Goal: Information Seeking & Learning: Learn about a topic

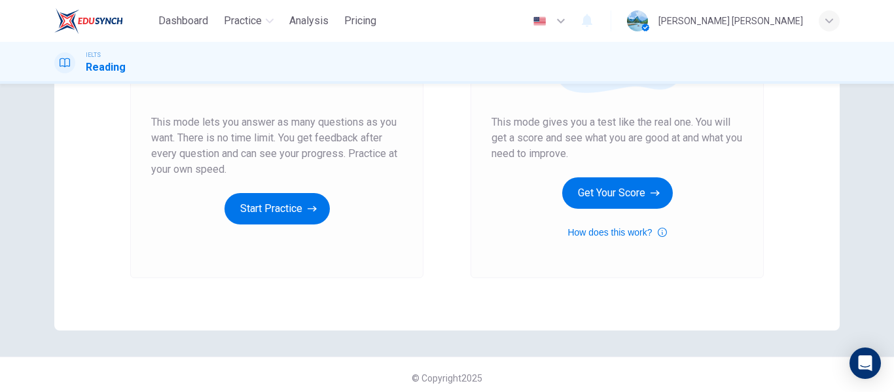
scroll to position [241, 0]
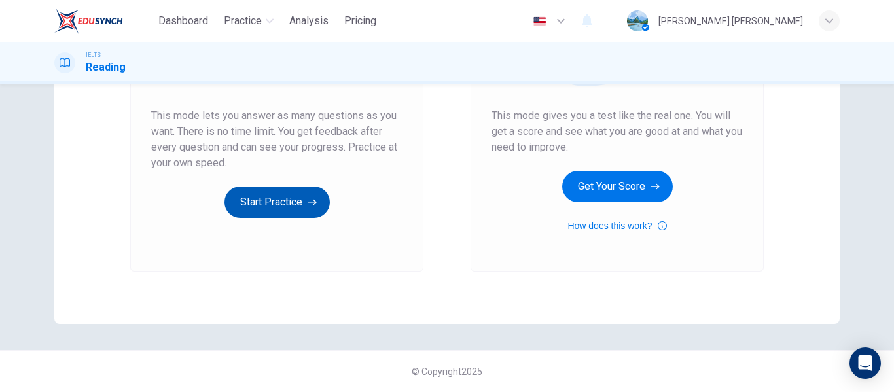
click at [273, 196] on button "Start Practice" at bounding box center [277, 202] width 105 height 31
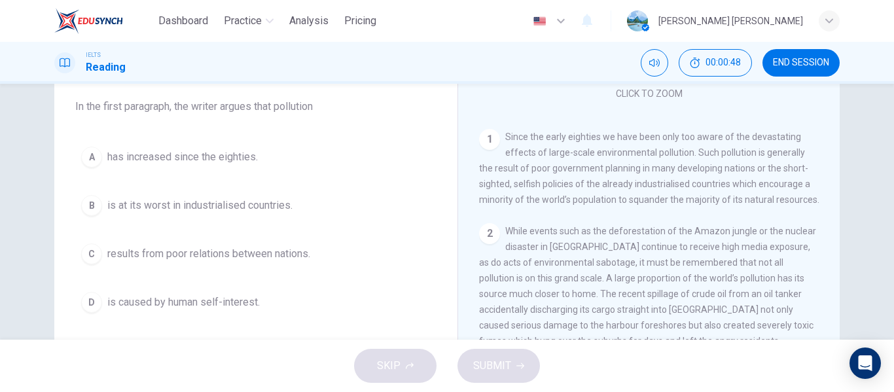
scroll to position [206, 0]
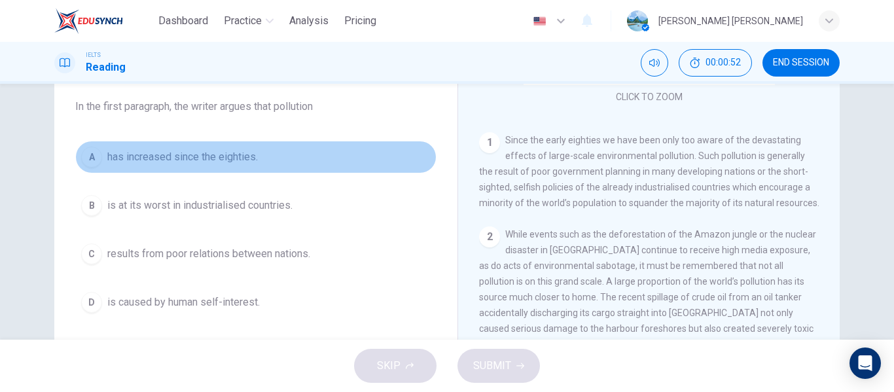
click at [103, 156] on button "A has increased since the eighties." at bounding box center [255, 157] width 361 height 33
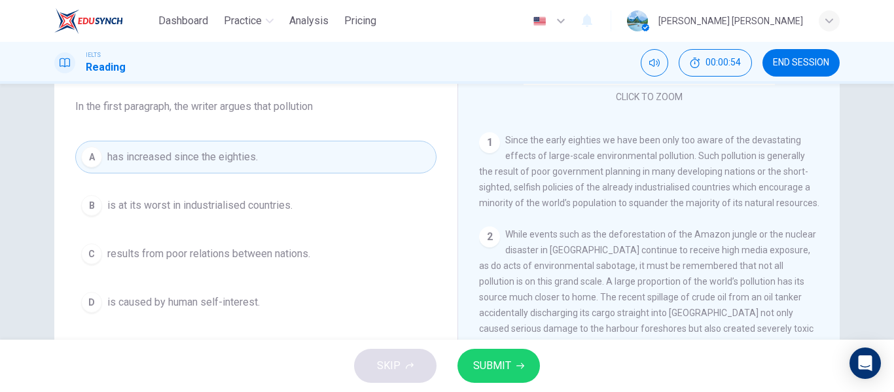
click at [500, 352] on button "SUBMIT" at bounding box center [499, 366] width 83 height 34
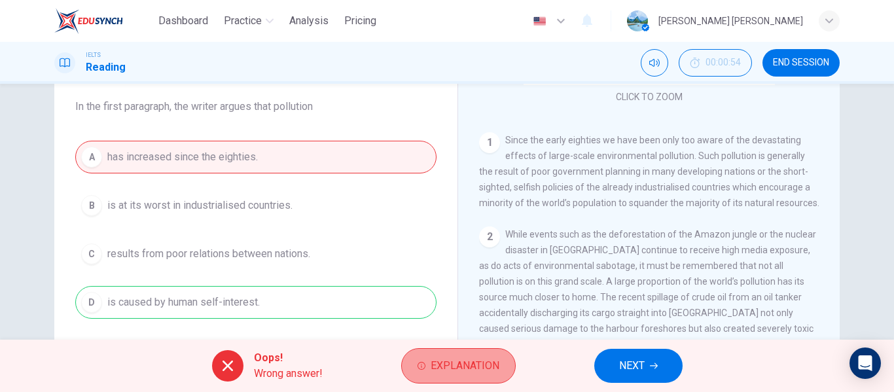
click at [462, 364] on span "Explanation" at bounding box center [465, 366] width 69 height 18
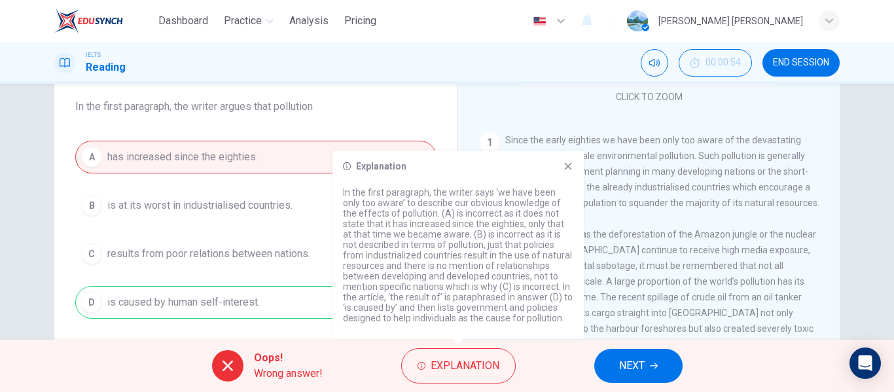
click at [569, 166] on icon at bounding box center [568, 166] width 7 height 7
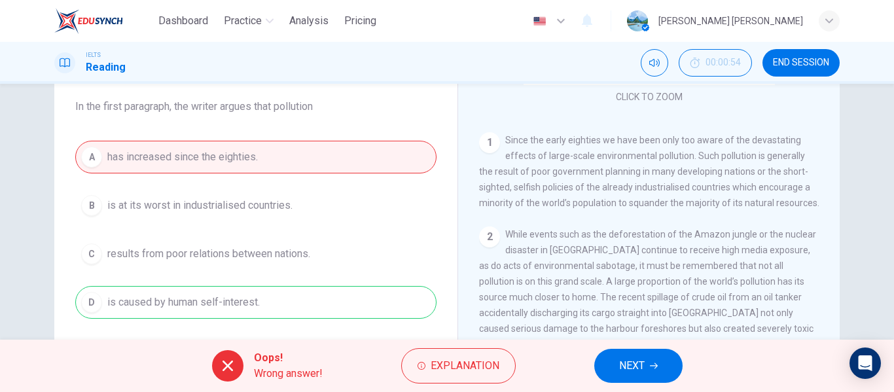
click at [644, 376] on button "NEXT" at bounding box center [639, 366] width 88 height 34
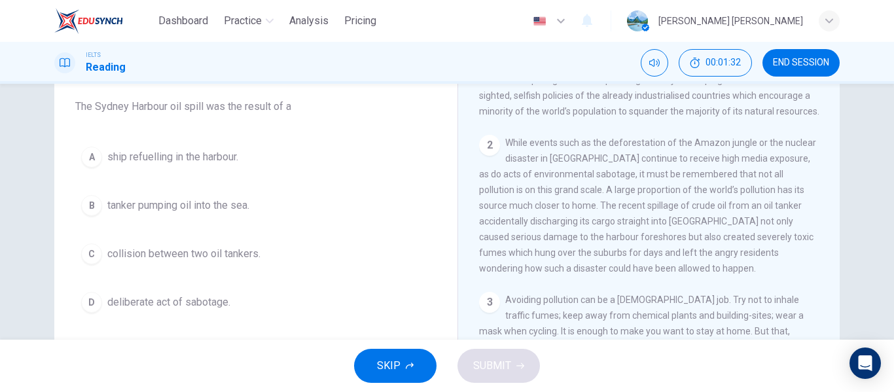
scroll to position [301, 0]
click at [92, 162] on div "A" at bounding box center [91, 157] width 21 height 21
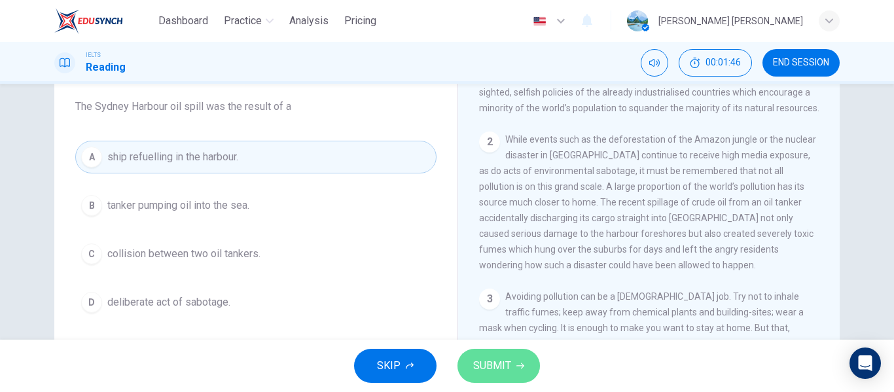
click at [479, 370] on span "SUBMIT" at bounding box center [492, 366] width 38 height 18
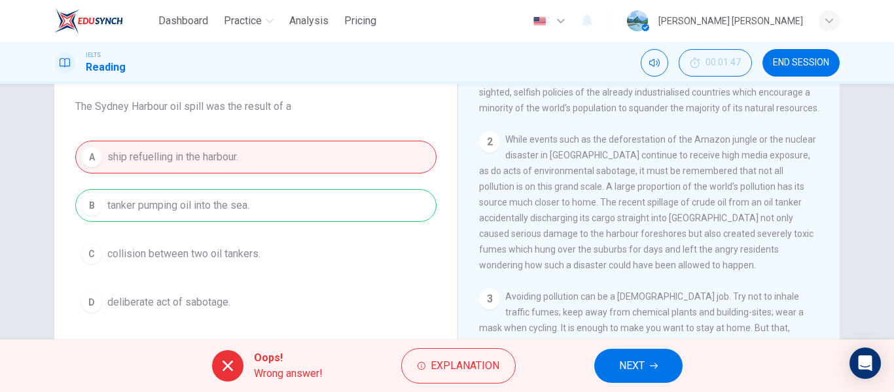
click at [631, 370] on span "NEXT" at bounding box center [632, 366] width 26 height 18
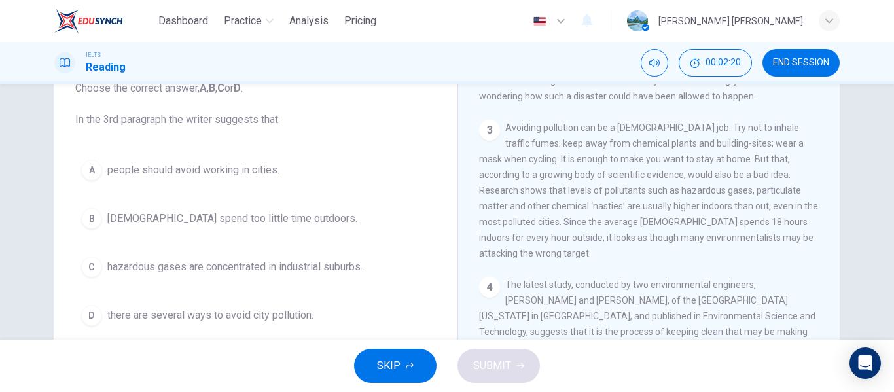
scroll to position [96, 0]
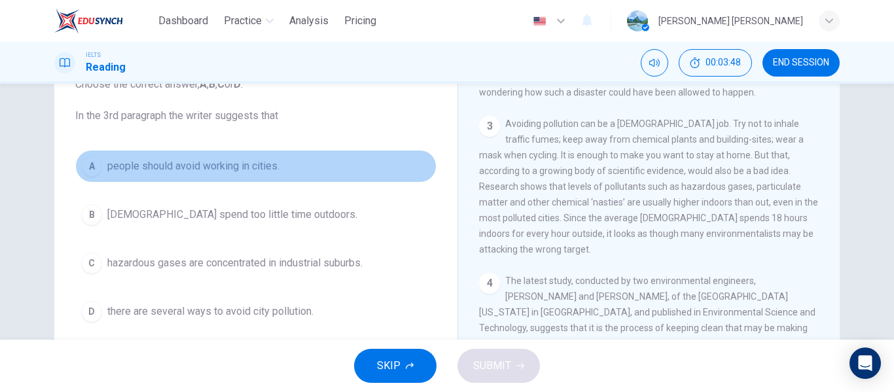
click at [191, 162] on span "people should avoid working in cities." at bounding box center [193, 166] width 172 height 16
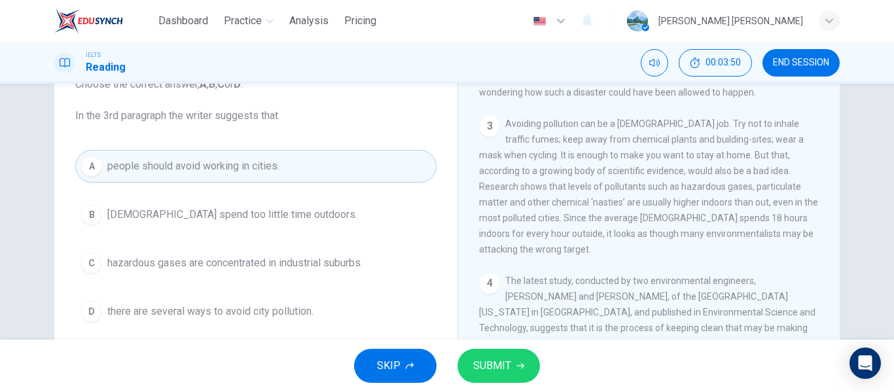
click at [499, 367] on span "SUBMIT" at bounding box center [492, 366] width 38 height 18
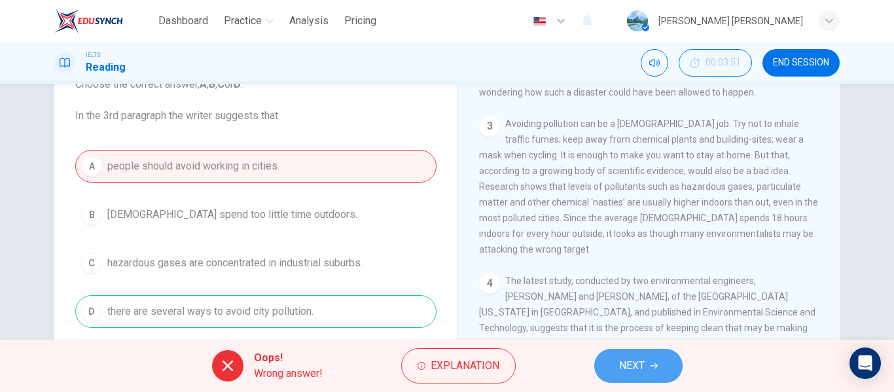
click at [665, 376] on button "NEXT" at bounding box center [639, 366] width 88 height 34
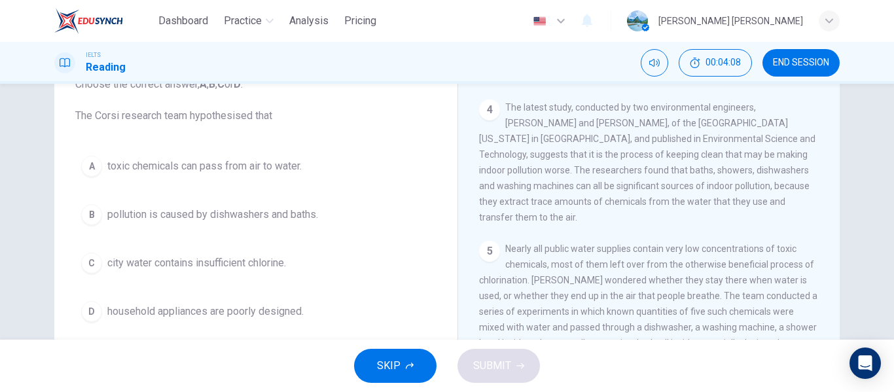
scroll to position [658, 0]
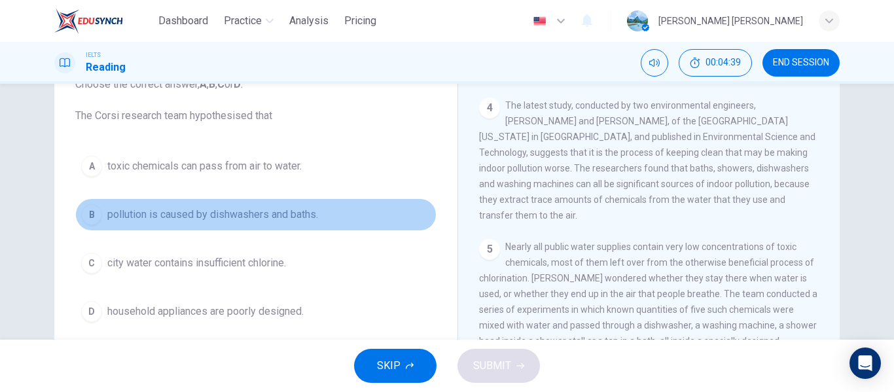
click at [309, 219] on span "pollution is caused by dishwashers and baths." at bounding box center [212, 215] width 211 height 16
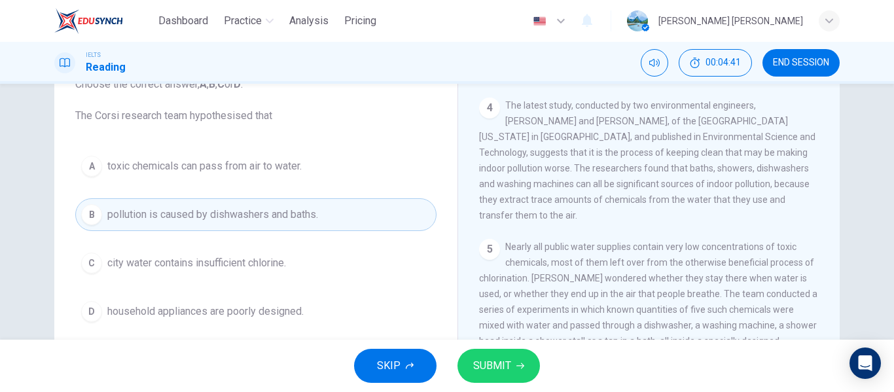
click at [498, 377] on button "SUBMIT" at bounding box center [499, 366] width 83 height 34
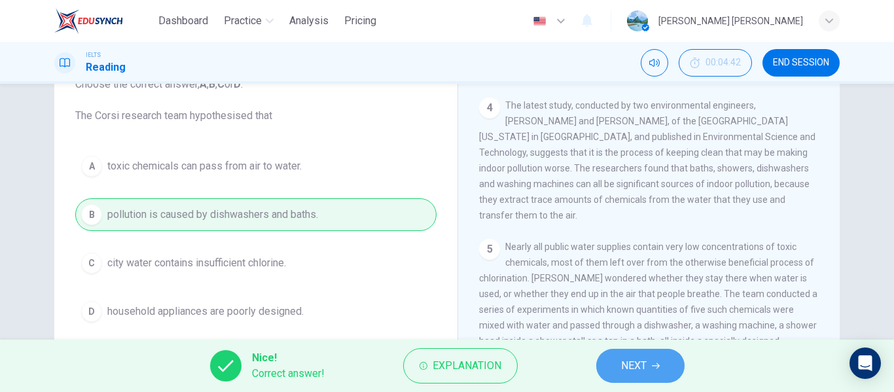
click at [640, 367] on span "NEXT" at bounding box center [634, 366] width 26 height 18
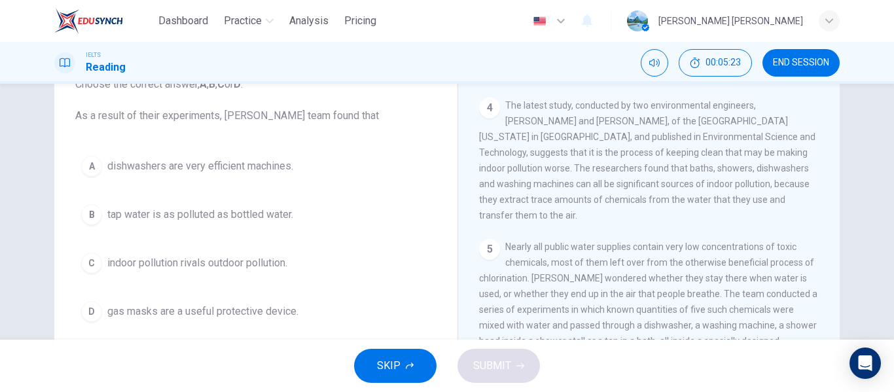
click at [284, 260] on span "indoor pollution rivals outdoor pollution." at bounding box center [197, 263] width 180 height 16
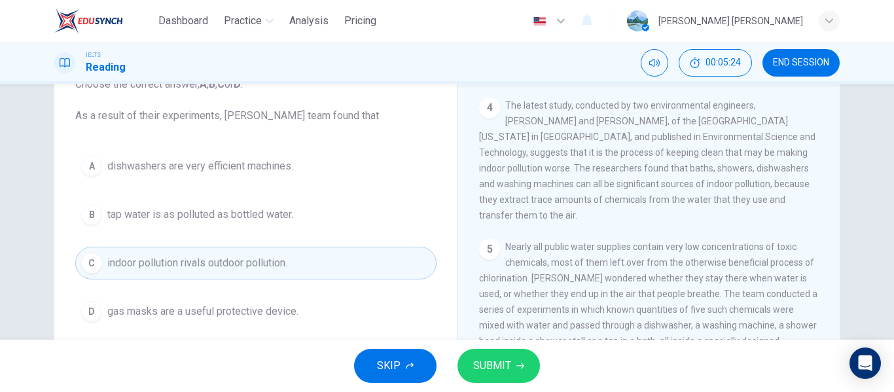
click at [486, 364] on span "SUBMIT" at bounding box center [492, 366] width 38 height 18
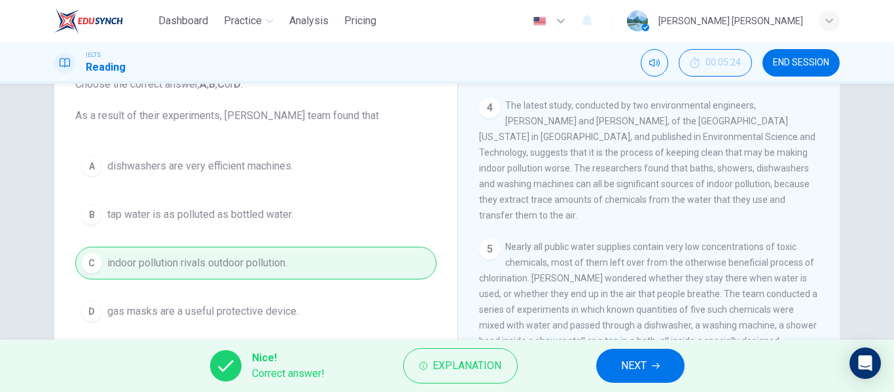
click at [623, 373] on span "NEXT" at bounding box center [634, 366] width 26 height 18
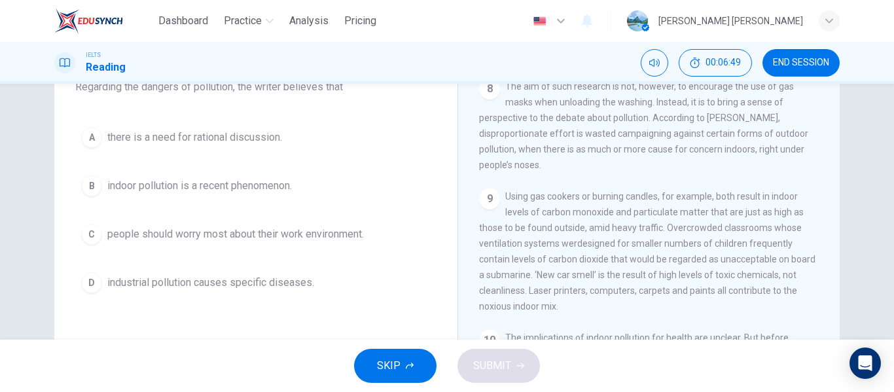
scroll to position [97, 0]
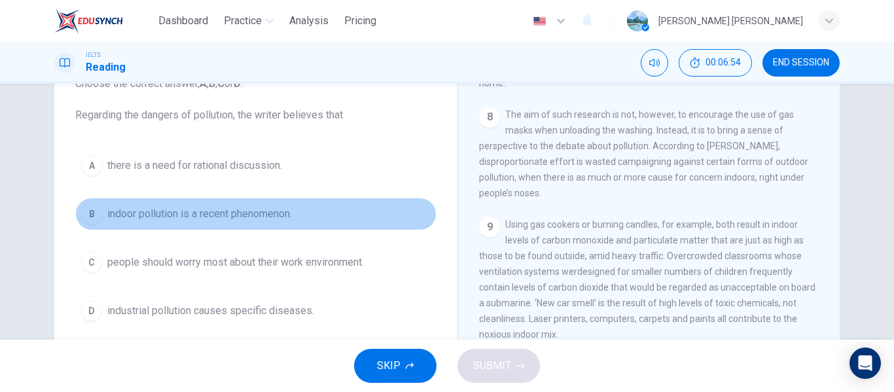
click at [91, 211] on div "B" at bounding box center [91, 214] width 21 height 21
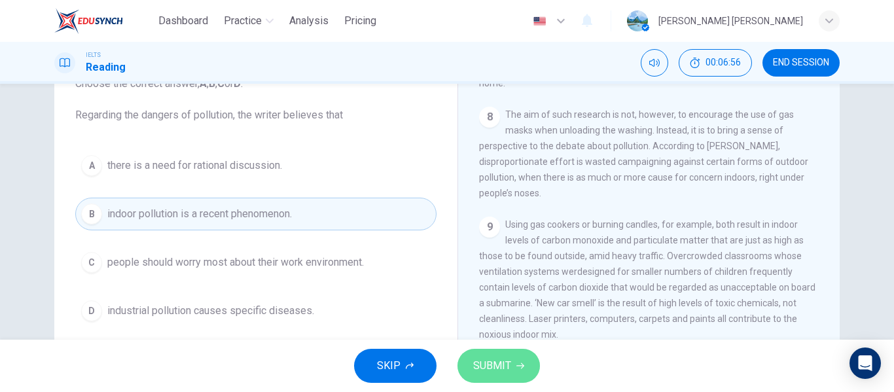
click at [510, 365] on span "SUBMIT" at bounding box center [492, 366] width 38 height 18
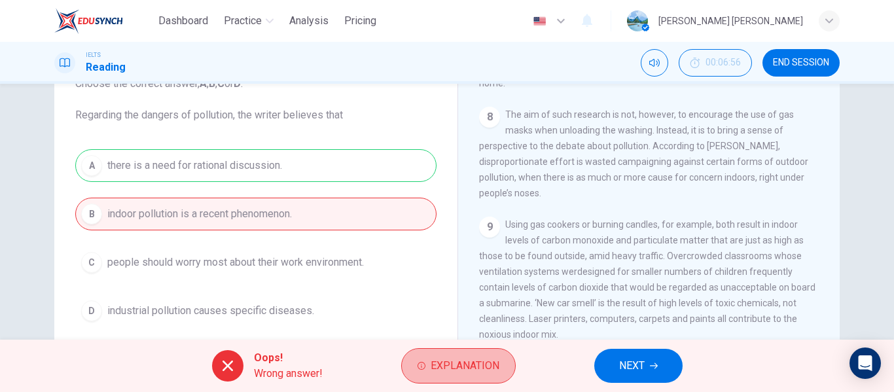
click at [510, 365] on button "Explanation" at bounding box center [458, 365] width 115 height 35
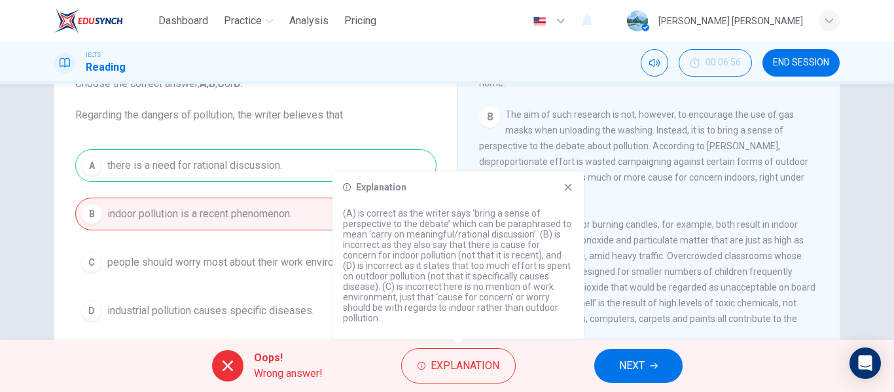
click at [573, 191] on icon at bounding box center [568, 187] width 10 height 10
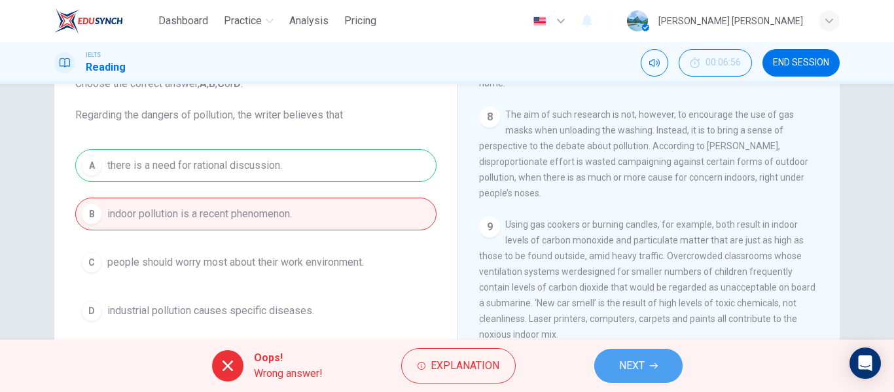
click at [627, 353] on button "NEXT" at bounding box center [639, 366] width 88 height 34
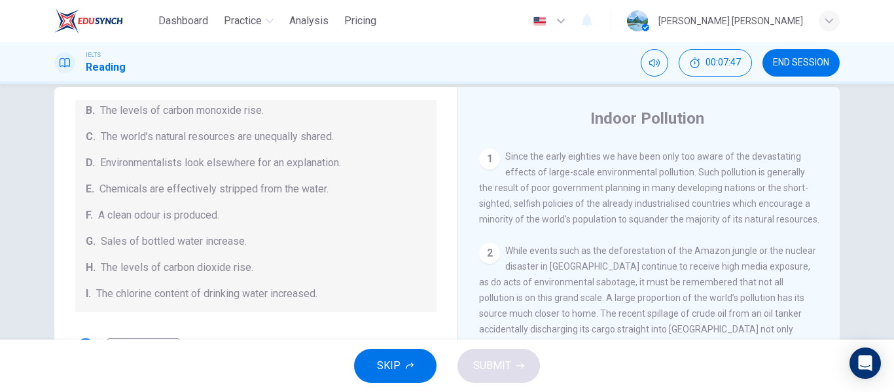
scroll to position [278, 0]
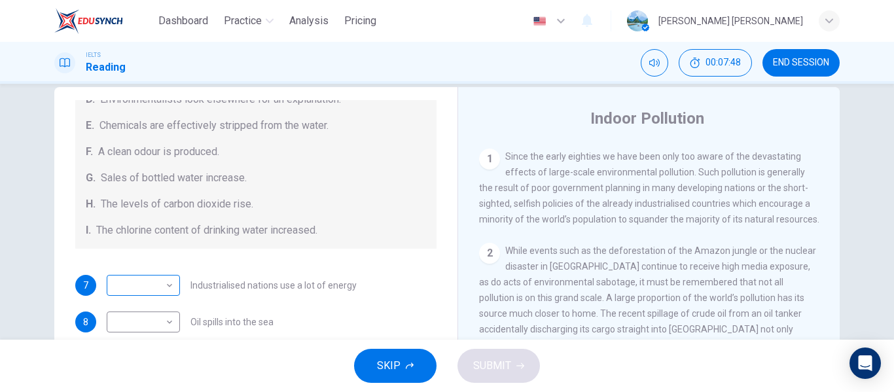
click at [164, 285] on body "Dashboard Practice Analysis Pricing English en ​ mariyam nadiya IELTS Reading 0…" at bounding box center [447, 196] width 894 height 392
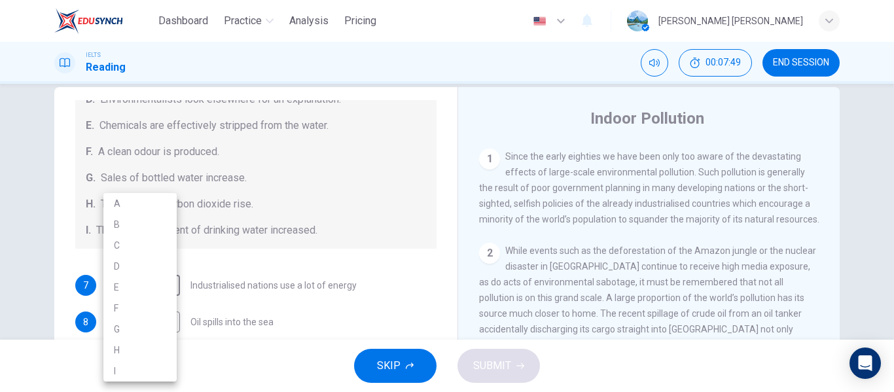
click at [143, 244] on li "C" at bounding box center [139, 245] width 73 height 21
type input "C"
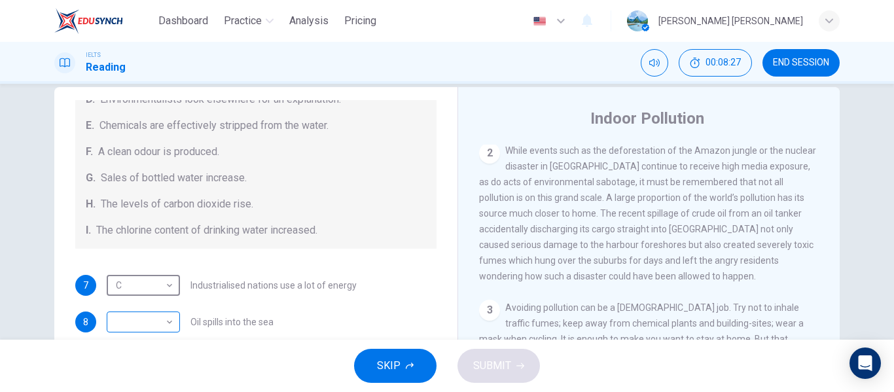
click at [171, 316] on body "Dashboard Practice Analysis Pricing English en ​ mariyam nadiya IELTS Reading 0…" at bounding box center [447, 196] width 894 height 392
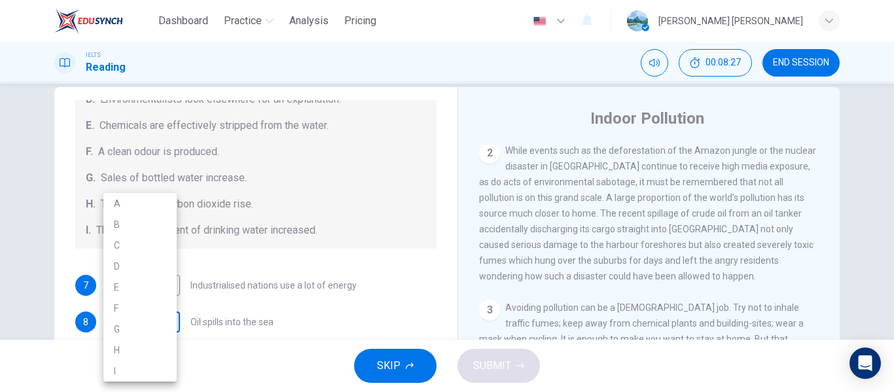
scroll to position [24, 0]
click at [146, 291] on li "E" at bounding box center [139, 287] width 73 height 21
type input "E"
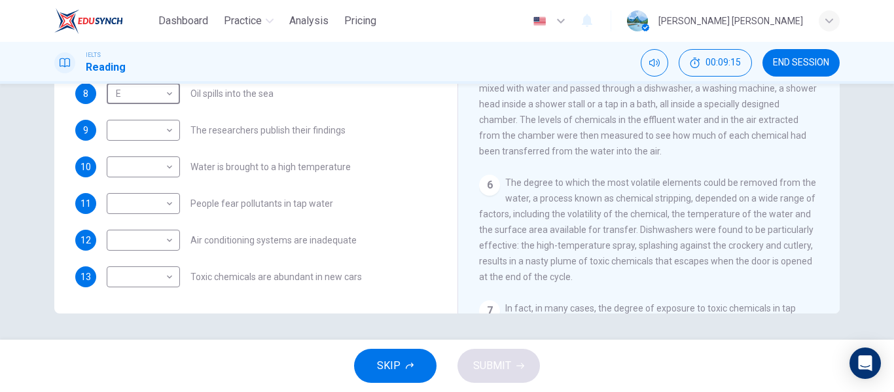
scroll to position [741, 0]
click at [306, 204] on span "People fear pollutants in tap water" at bounding box center [262, 203] width 143 height 9
click at [170, 204] on body "Dashboard Practice Analysis Pricing English en ​ mariyam nadiya IELTS Reading 0…" at bounding box center [447, 196] width 894 height 392
click at [136, 289] on li "E" at bounding box center [139, 287] width 73 height 21
type input "E"
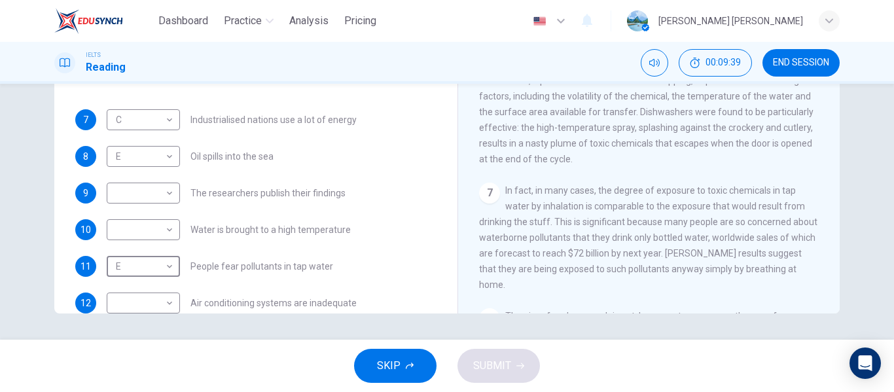
scroll to position [278, 0]
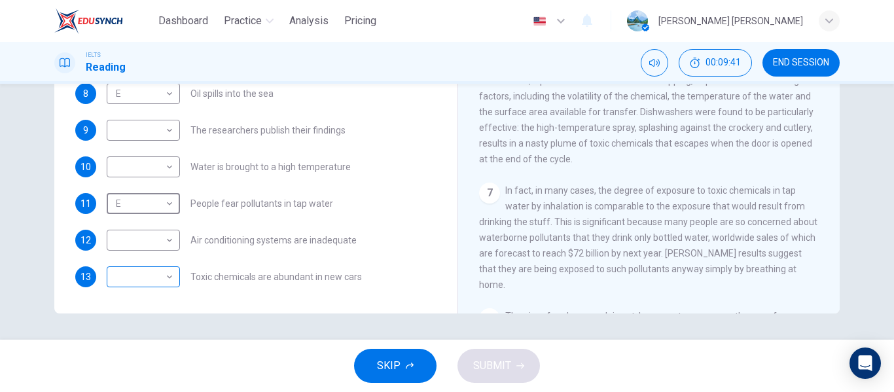
click at [165, 277] on body "Dashboard Practice Analysis Pricing English en ​ mariyam nadiya IELTS Reading 0…" at bounding box center [447, 196] width 894 height 392
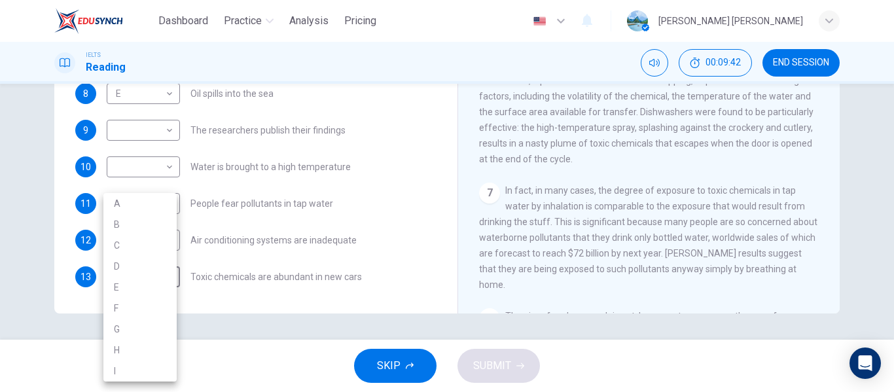
click at [145, 331] on li "G" at bounding box center [139, 329] width 73 height 21
type input "G"
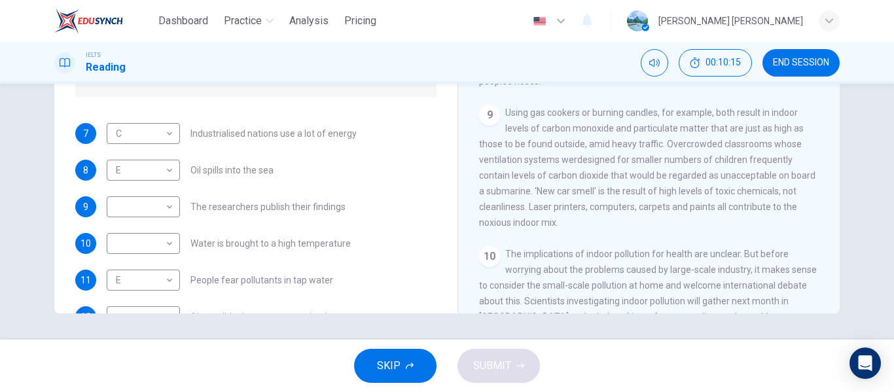
scroll to position [204, 0]
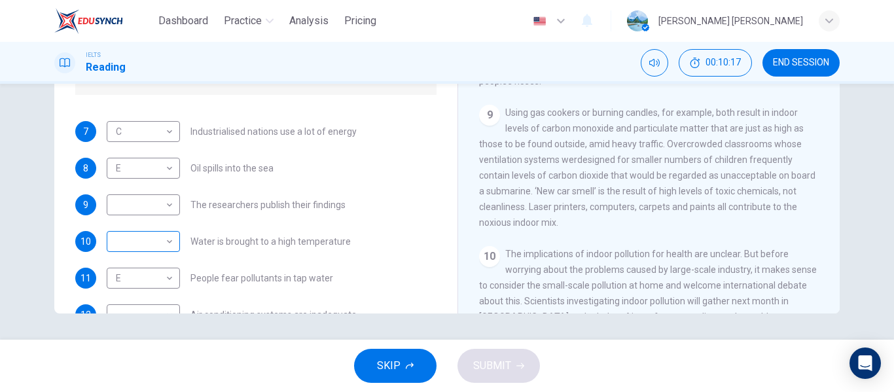
click at [166, 243] on body "Dashboard Practice Analysis Pricing English en ​ mariyam nadiya IELTS Reading 0…" at bounding box center [447, 196] width 894 height 392
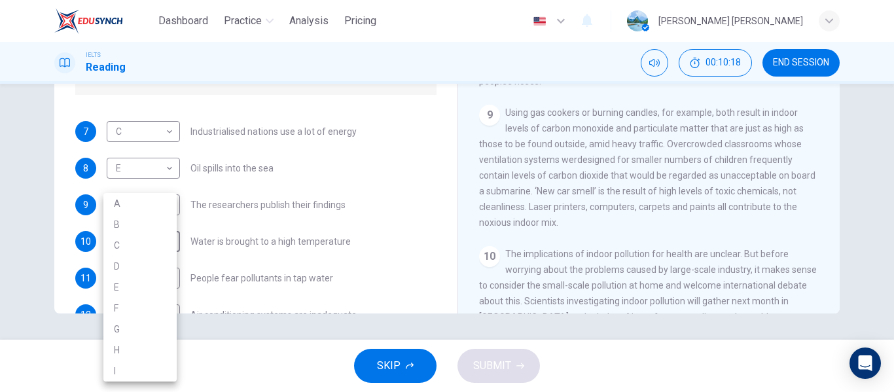
click at [146, 374] on li "I" at bounding box center [139, 371] width 73 height 21
type input "I"
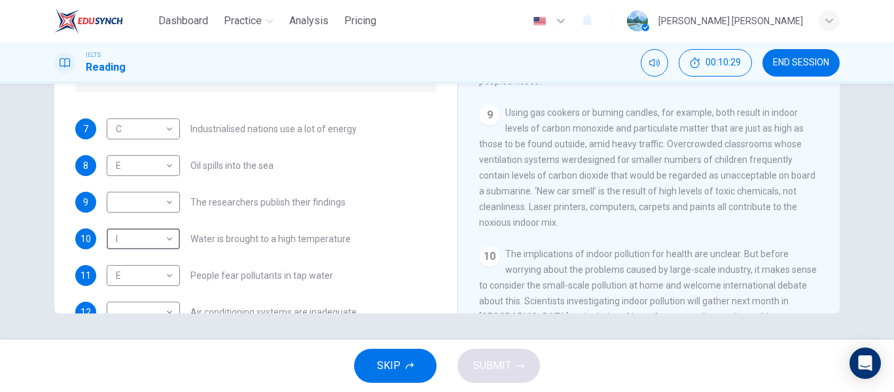
scroll to position [219, 0]
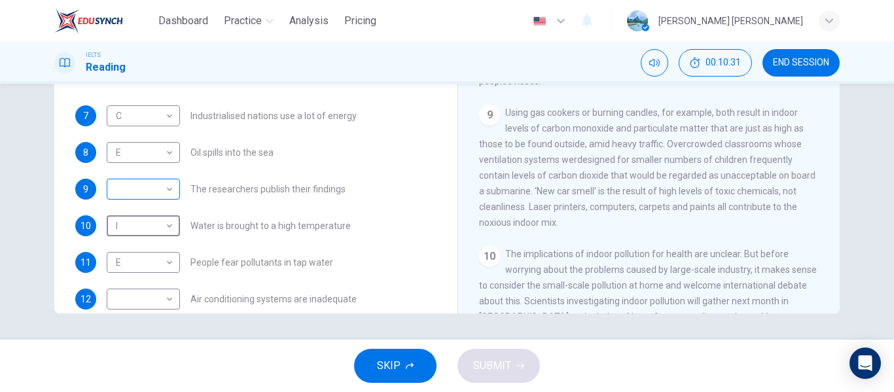
click at [164, 194] on body "Dashboard Practice Analysis Pricing English en ​ mariyam nadiya IELTS Reading 0…" at bounding box center [447, 196] width 894 height 392
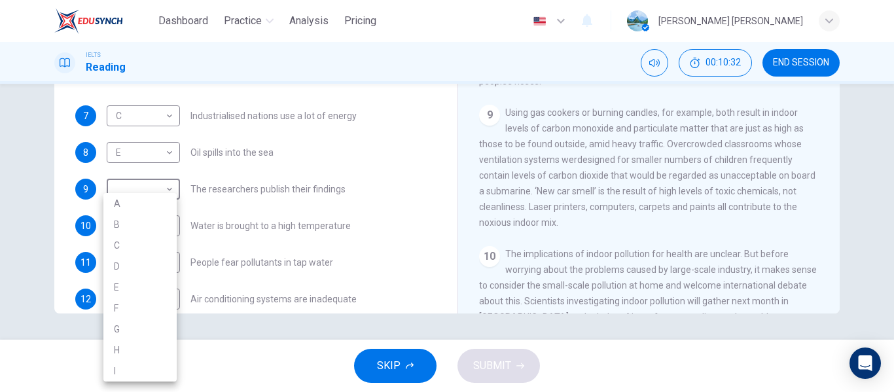
click at [345, 184] on div at bounding box center [447, 196] width 894 height 392
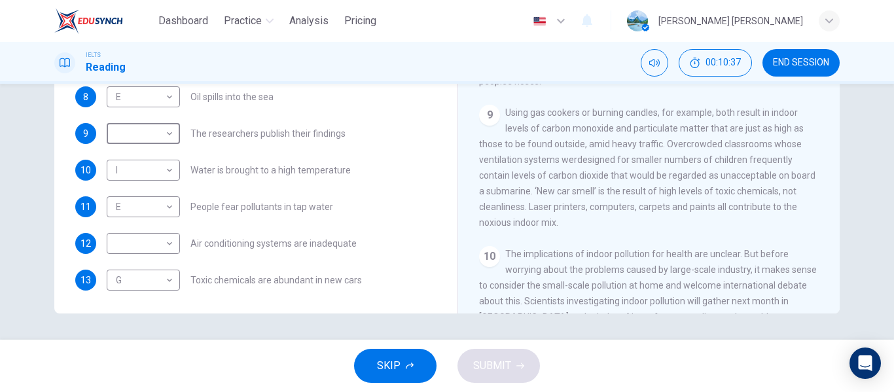
scroll to position [278, 0]
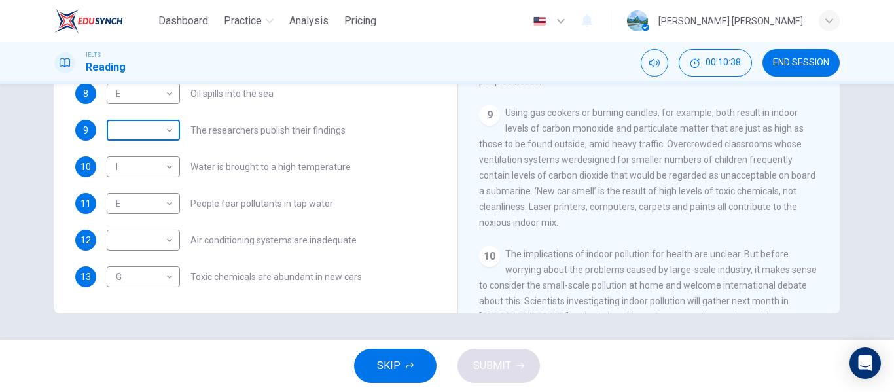
click at [160, 132] on body "Dashboard Practice Analysis Pricing English en ​ mariyam nadiya IELTS Reading 0…" at bounding box center [447, 196] width 894 height 392
click at [132, 213] on li "D" at bounding box center [139, 214] width 73 height 21
type input "D"
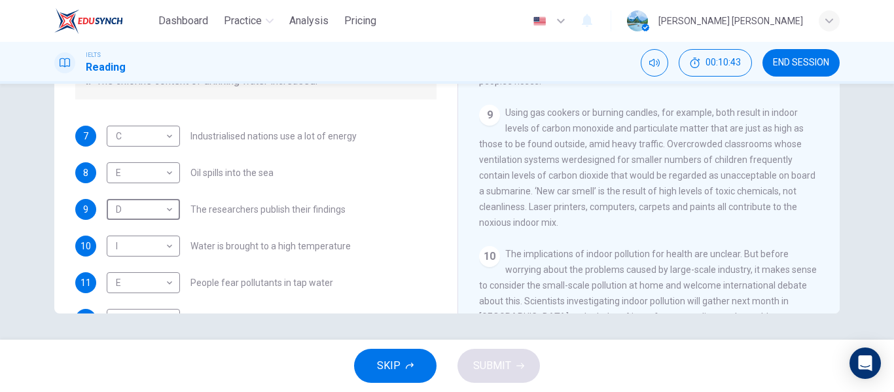
scroll to position [198, 0]
click at [156, 177] on body "Dashboard Practice Analysis Pricing English en ​ mariyam nadiya IELTS Reading 0…" at bounding box center [447, 196] width 894 height 392
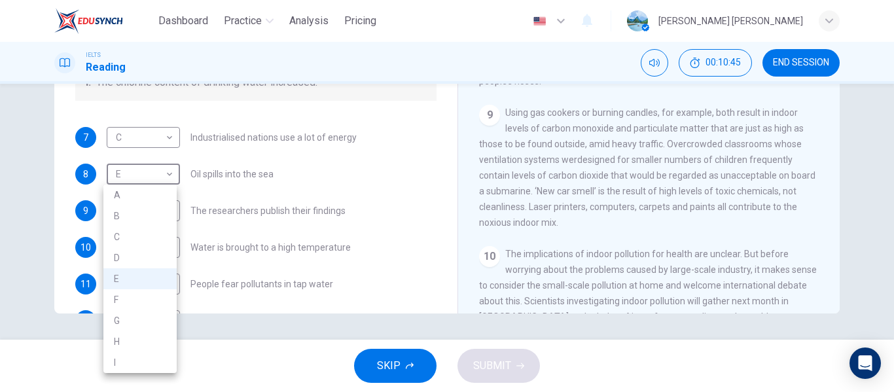
click at [365, 184] on div at bounding box center [447, 196] width 894 height 392
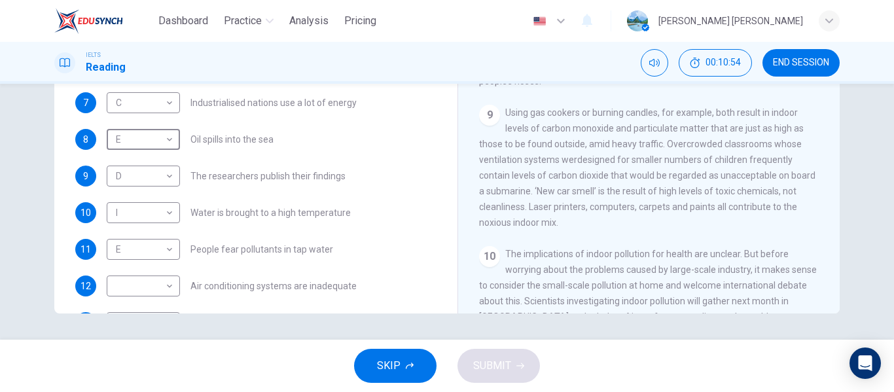
scroll to position [217, 0]
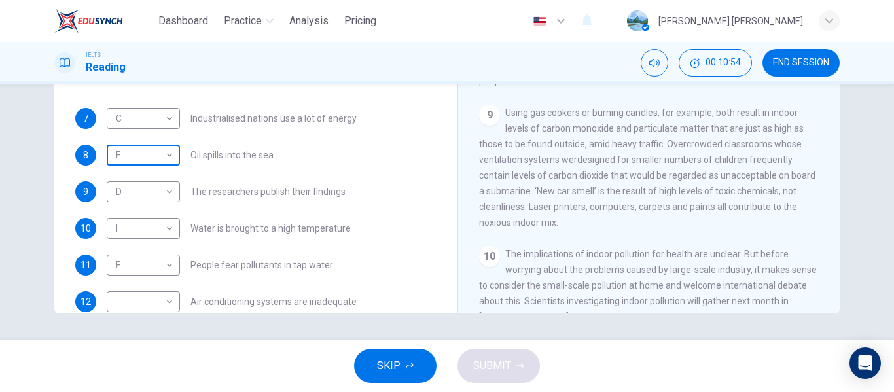
click at [169, 156] on body "Dashboard Practice Analysis Pricing English en ​ mariyam nadiya IELTS Reading 0…" at bounding box center [447, 196] width 894 height 392
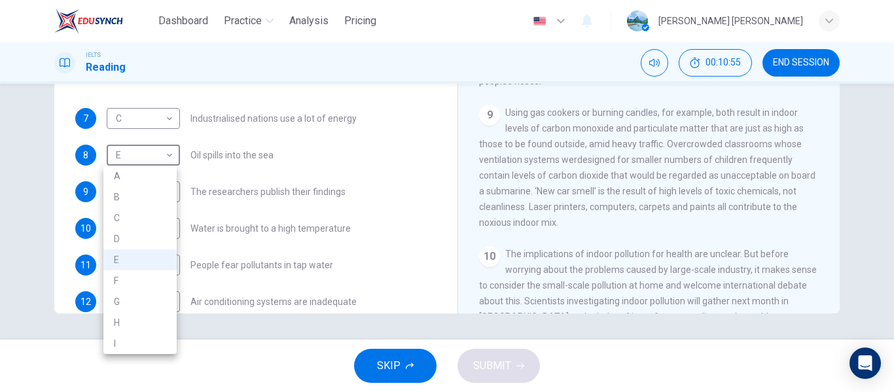
click at [147, 195] on li "B" at bounding box center [139, 197] width 73 height 21
type input "B"
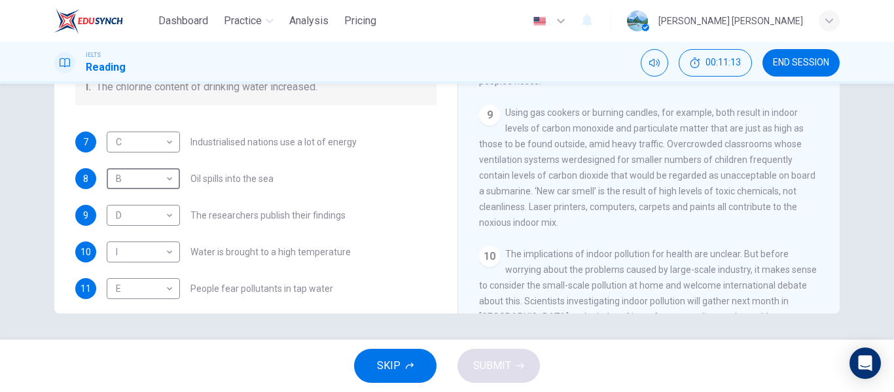
scroll to position [278, 0]
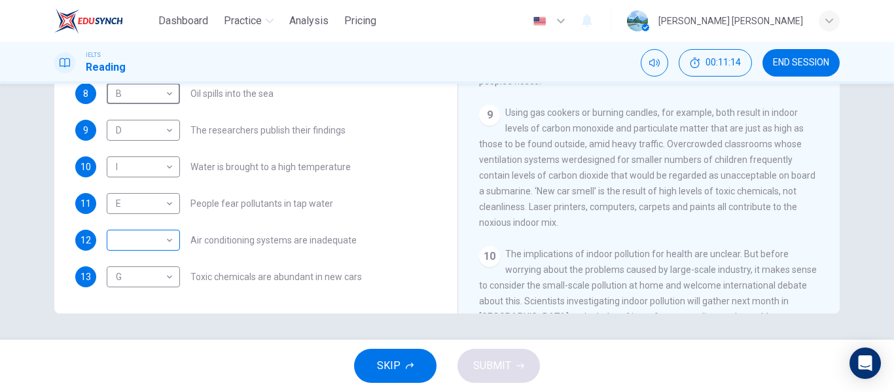
click at [166, 246] on body "Dashboard Practice Analysis Pricing English en ​ mariyam nadiya IELTS Reading 0…" at bounding box center [447, 196] width 894 height 392
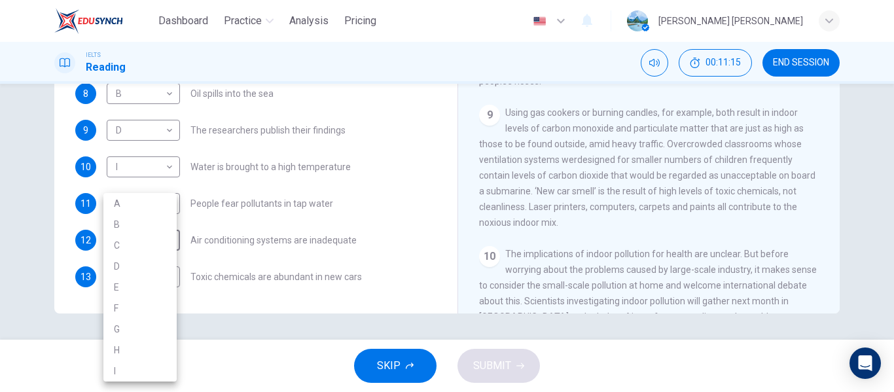
click at [146, 204] on li "A" at bounding box center [139, 203] width 73 height 21
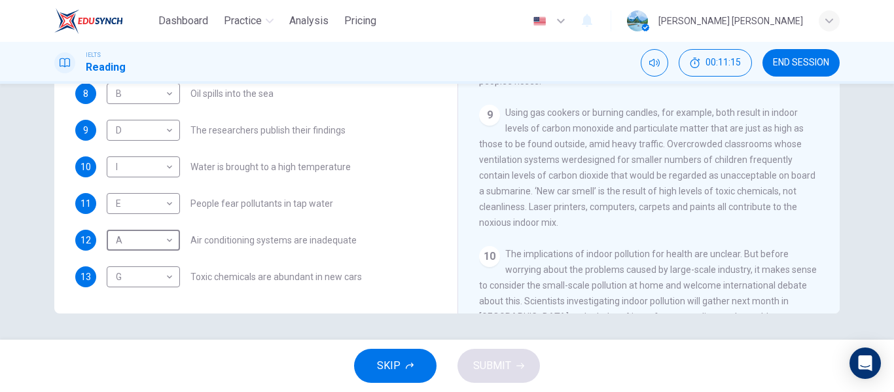
type input "A"
click at [508, 370] on span "SUBMIT" at bounding box center [492, 366] width 38 height 18
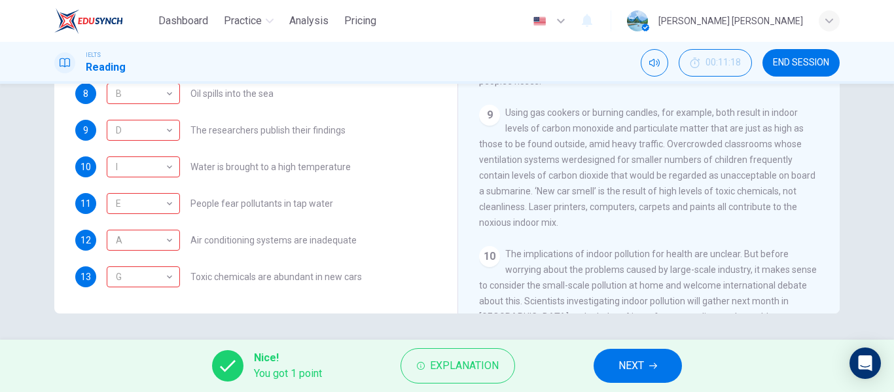
click at [649, 376] on button "NEXT" at bounding box center [638, 366] width 88 height 34
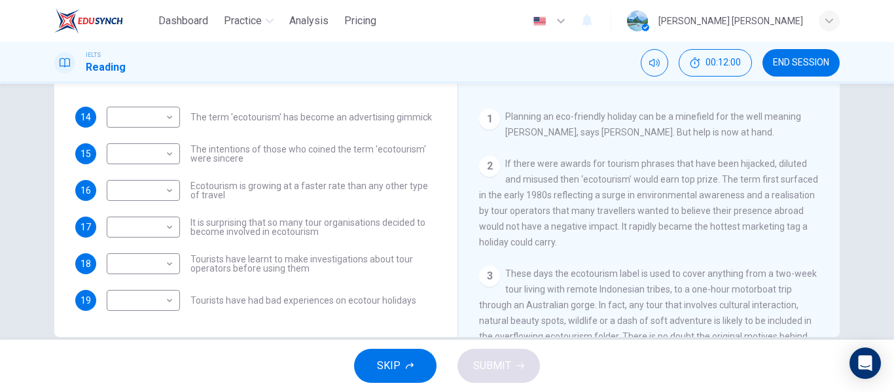
scroll to position [107, 0]
click at [167, 115] on body "Dashboard Practice Analysis Pricing English en ​ mariyam nadiya IELTS Reading 0…" at bounding box center [447, 196] width 894 height 392
click at [143, 141] on li "YES" at bounding box center [139, 138] width 73 height 21
type input "YES"
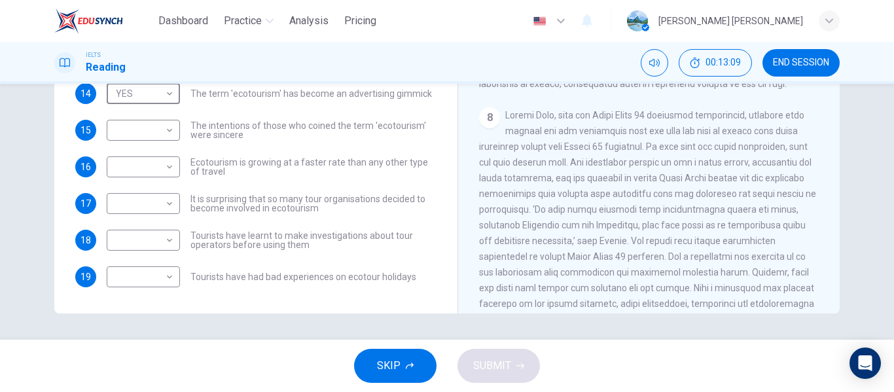
scroll to position [1247, 0]
click at [164, 198] on body "Dashboard Practice Analysis Pricing English en ​ mariyam nadiya IELTS Reading 0…" at bounding box center [447, 196] width 894 height 392
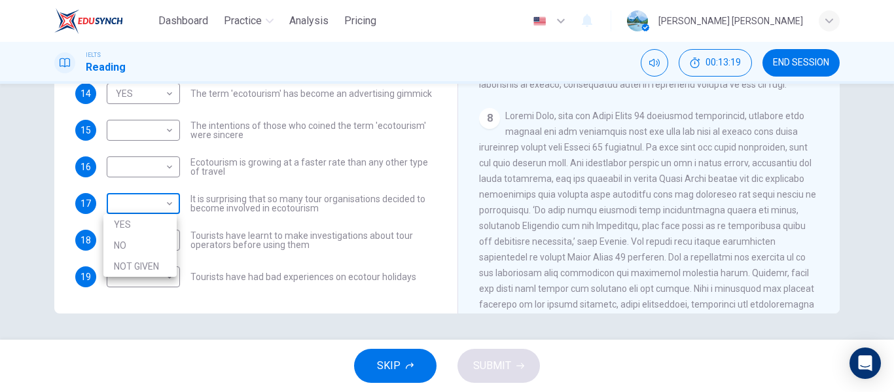
click at [164, 198] on div at bounding box center [447, 196] width 894 height 392
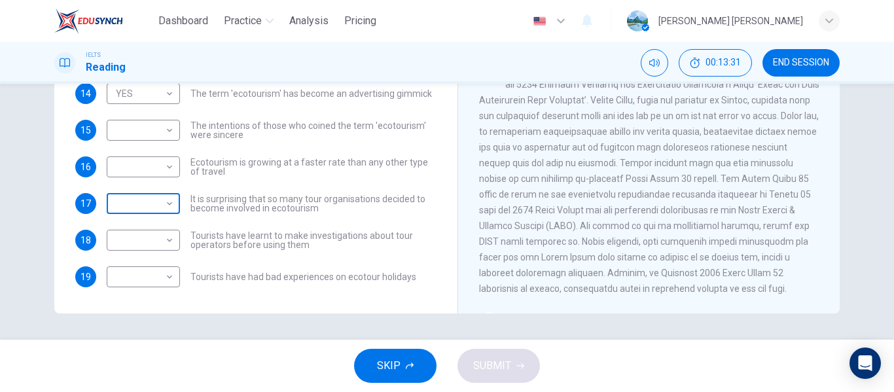
scroll to position [1038, 0]
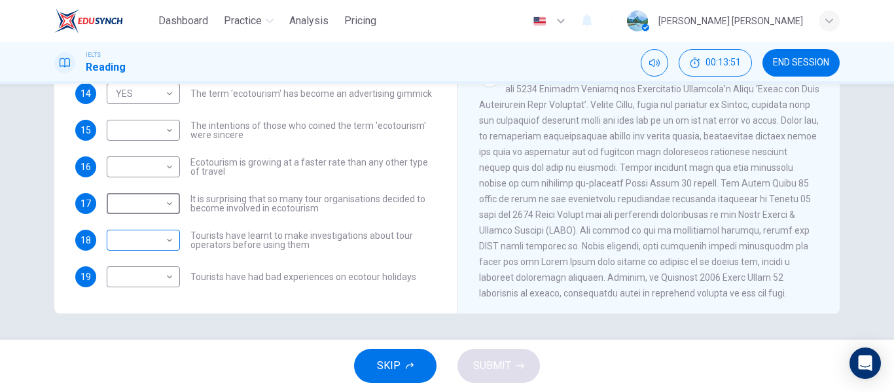
click at [166, 238] on body "Dashboard Practice Analysis Pricing English en ​ mariyam nadiya IELTS Reading 0…" at bounding box center [447, 196] width 894 height 392
click at [150, 286] on li "NO" at bounding box center [139, 282] width 73 height 21
type input "NO"
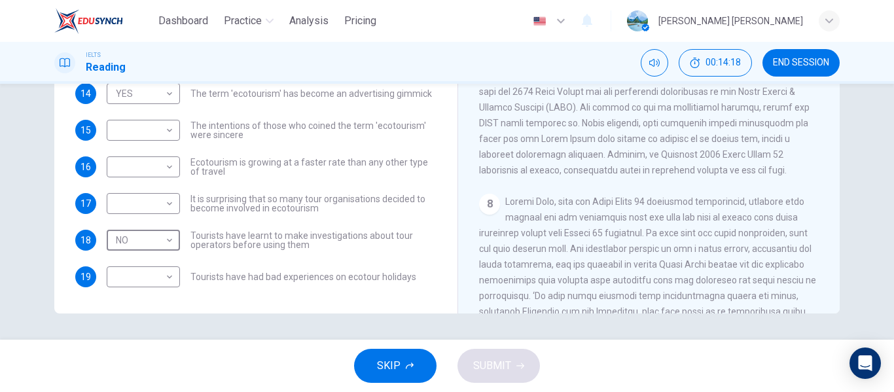
scroll to position [1160, 0]
click at [165, 168] on body "Dashboard Practice Analysis Pricing English en ​ mariyam nadiya IELTS Reading 0…" at bounding box center [447, 196] width 894 height 392
click at [151, 192] on li "YES" at bounding box center [139, 187] width 73 height 21
type input "YES"
click at [162, 129] on body "Dashboard Practice Analysis Pricing English en ​ mariyam nadiya IELTS Reading 0…" at bounding box center [447, 196] width 894 height 392
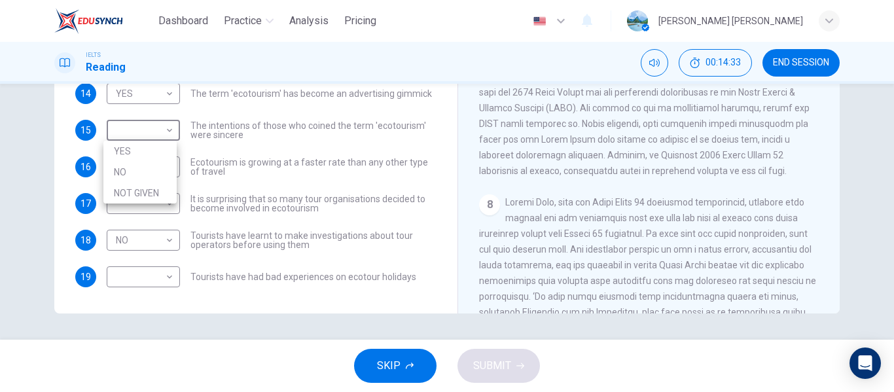
click at [142, 195] on li "NOT GIVEN" at bounding box center [139, 193] width 73 height 21
type input "NOT GIVEN"
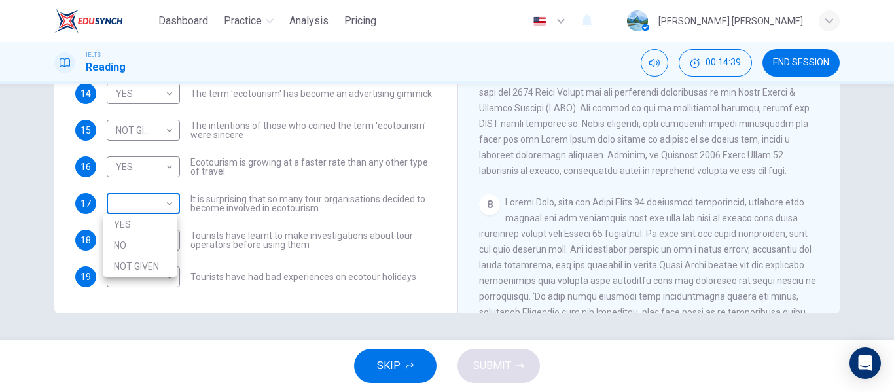
click at [163, 202] on body "Dashboard Practice Analysis Pricing English en ​ mariyam nadiya IELTS Reading 0…" at bounding box center [447, 196] width 894 height 392
click at [153, 223] on li "YES" at bounding box center [139, 224] width 73 height 21
type input "YES"
click at [173, 279] on div "​ ​" at bounding box center [143, 276] width 73 height 21
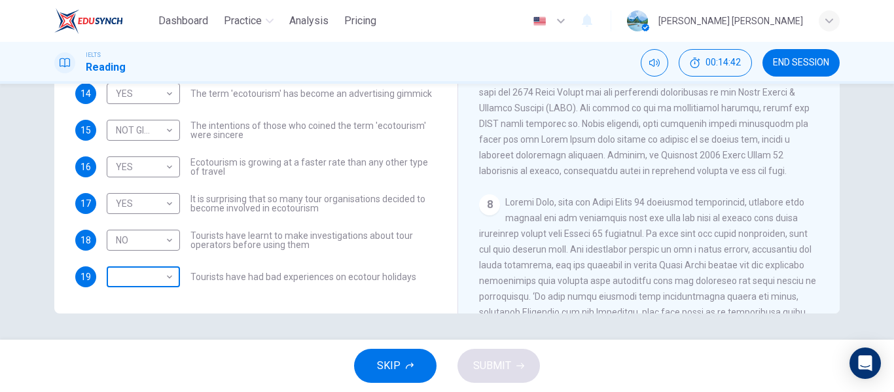
click at [166, 276] on body "Dashboard Practice Analysis Pricing English en ​ mariyam nadiya IELTS Reading 0…" at bounding box center [447, 196] width 894 height 392
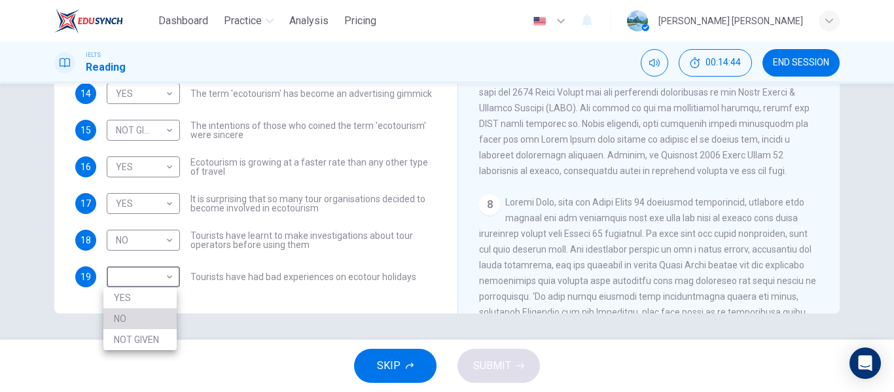
click at [155, 310] on li "NO" at bounding box center [139, 318] width 73 height 21
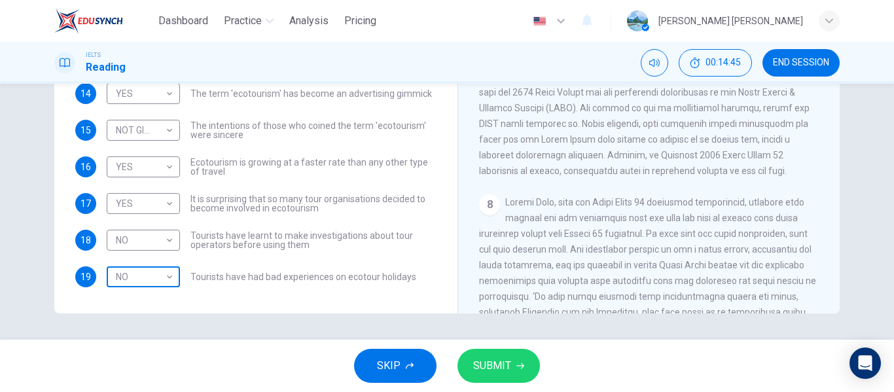
click at [165, 280] on body "Dashboard Practice Analysis Pricing English en ​ mariyam nadiya IELTS Reading 0…" at bounding box center [447, 196] width 894 height 392
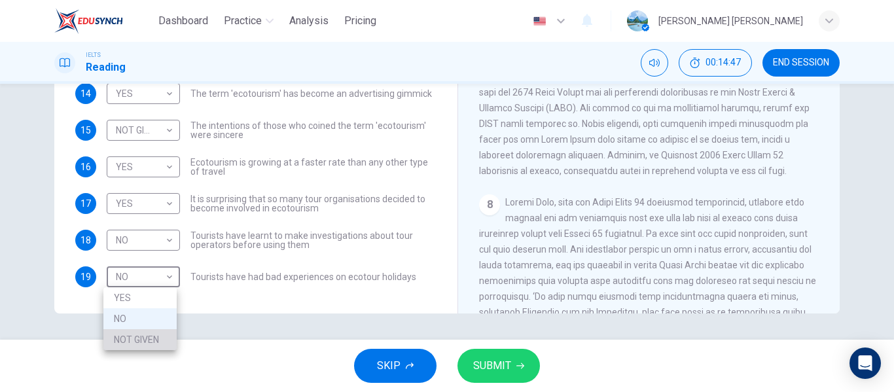
click at [149, 339] on li "NOT GIVEN" at bounding box center [139, 339] width 73 height 21
type input "NOT GIVEN"
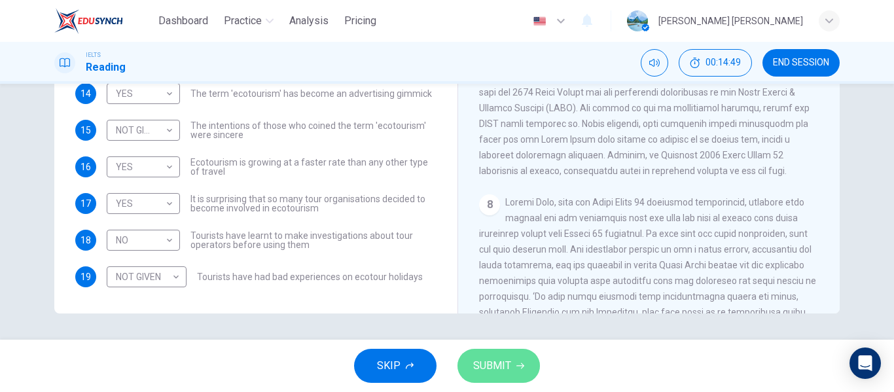
click at [492, 373] on span "SUBMIT" at bounding box center [492, 366] width 38 height 18
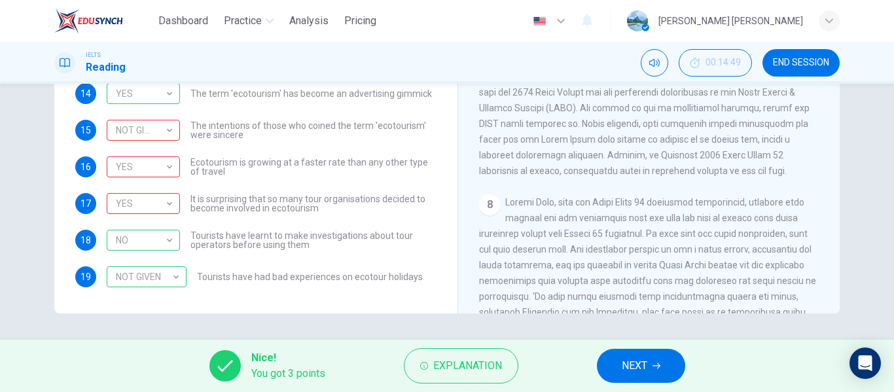
click at [652, 373] on button "NEXT" at bounding box center [641, 366] width 88 height 34
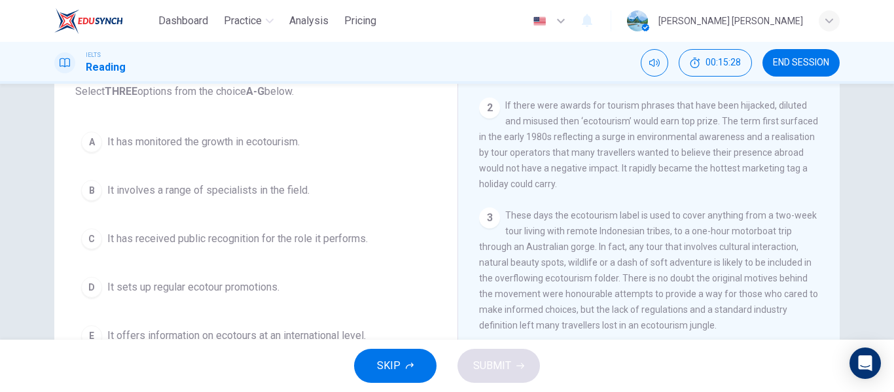
scroll to position [88, 0]
click at [89, 141] on div "A" at bounding box center [91, 143] width 21 height 21
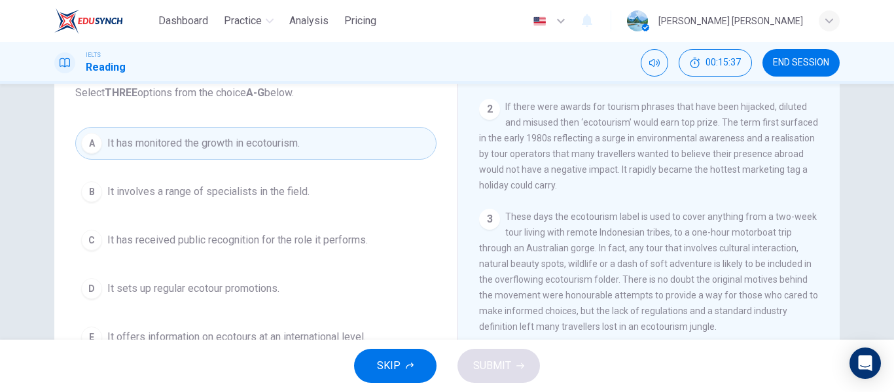
click at [169, 240] on span "It has received public recognition for the role it performs." at bounding box center [237, 240] width 261 height 16
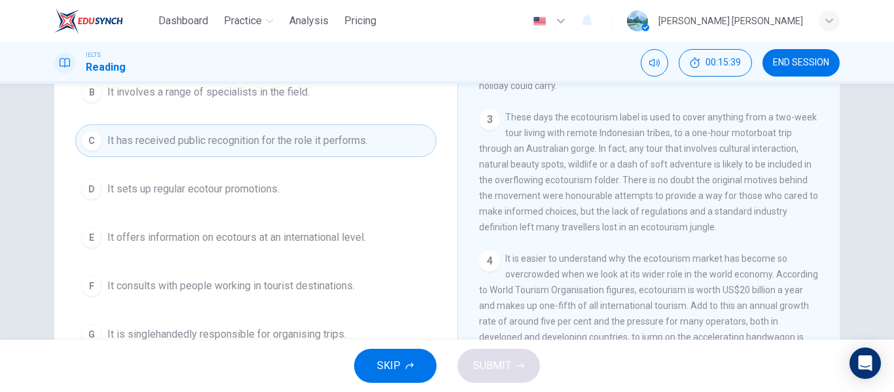
scroll to position [190, 0]
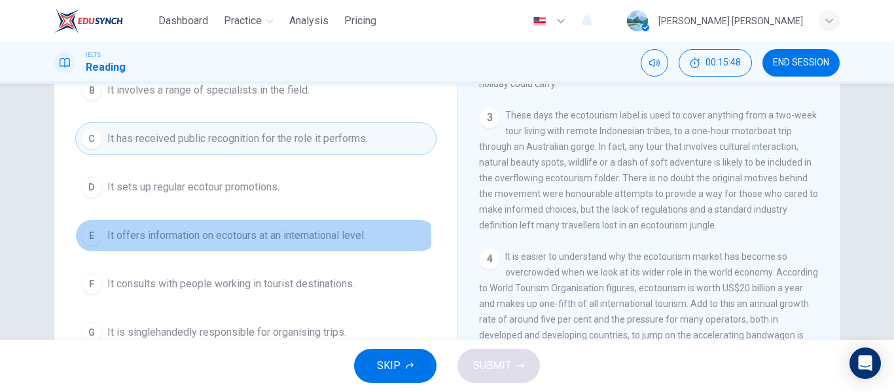
click at [126, 246] on button "E It offers information on ecotours at an international level." at bounding box center [255, 235] width 361 height 33
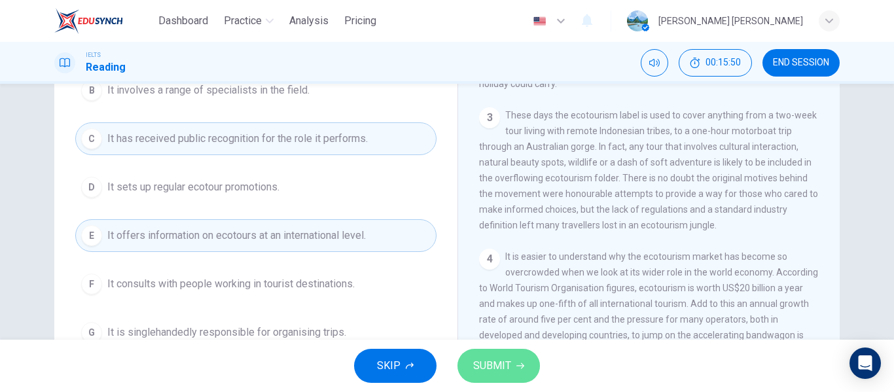
click at [495, 371] on span "SUBMIT" at bounding box center [492, 366] width 38 height 18
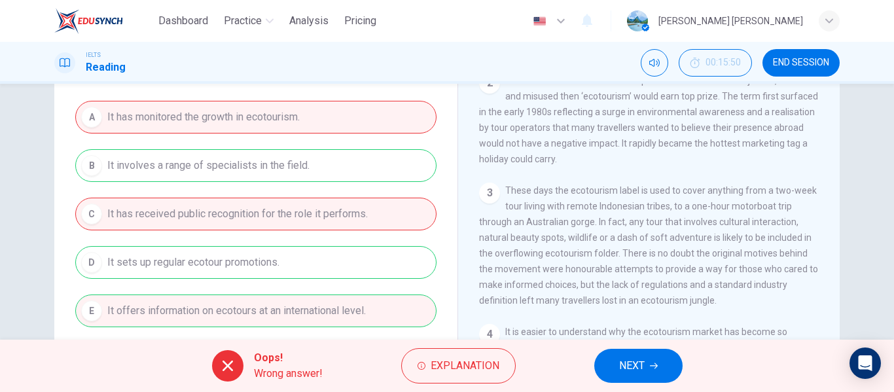
scroll to position [115, 0]
click at [655, 365] on icon "button" at bounding box center [654, 366] width 8 height 8
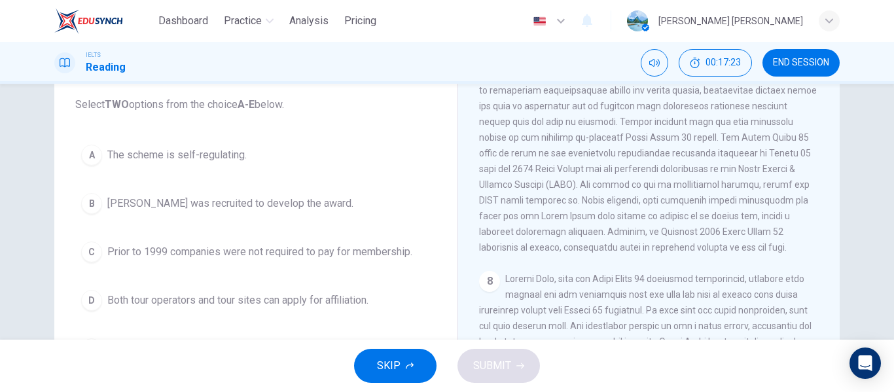
scroll to position [125, 0]
click at [92, 293] on div "D" at bounding box center [91, 298] width 21 height 21
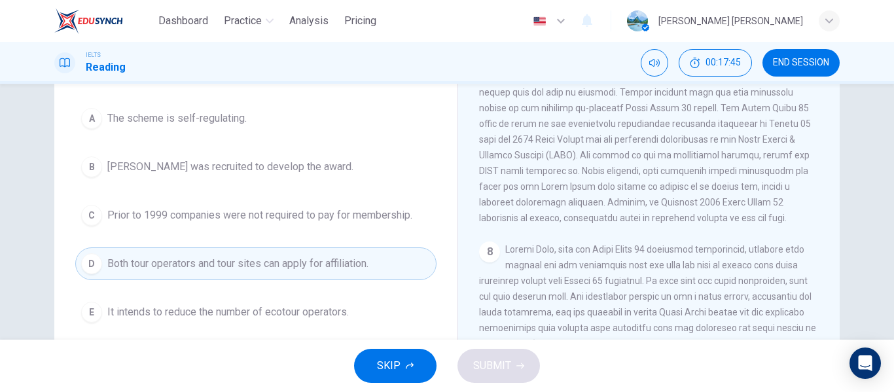
scroll to position [1198, 0]
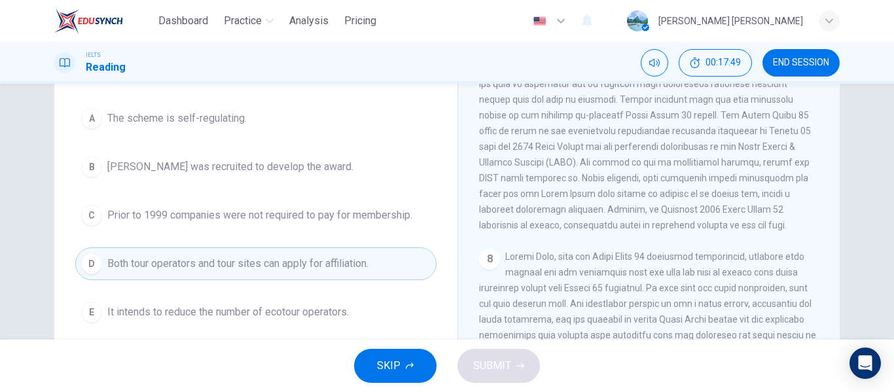
click at [81, 166] on div "B" at bounding box center [91, 166] width 21 height 21
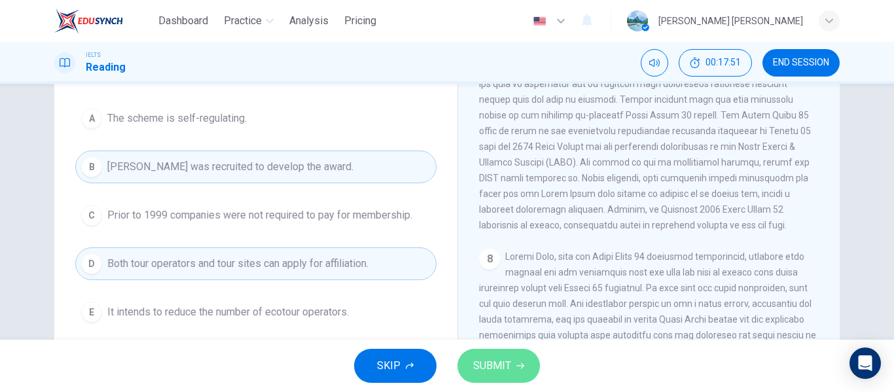
click at [534, 377] on button "SUBMIT" at bounding box center [499, 366] width 83 height 34
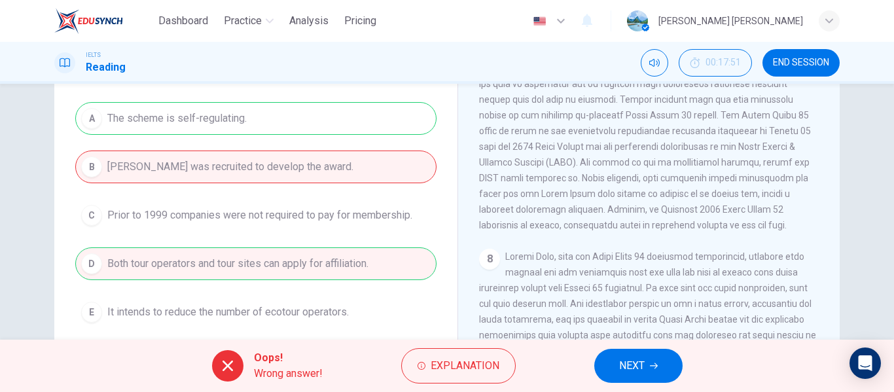
click at [662, 363] on button "NEXT" at bounding box center [639, 366] width 88 height 34
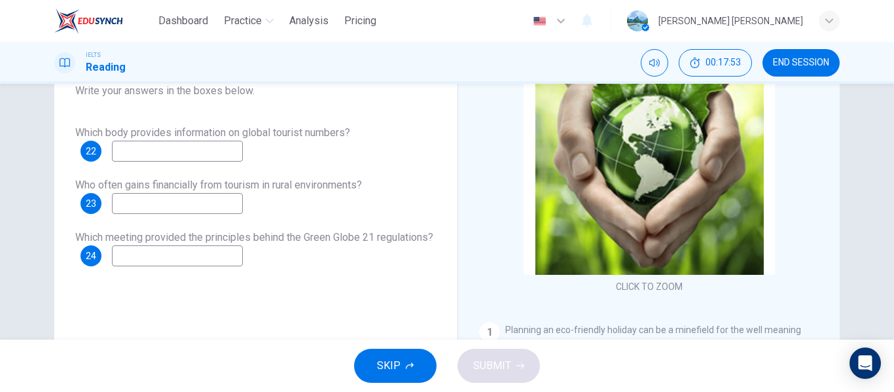
scroll to position [89, 0]
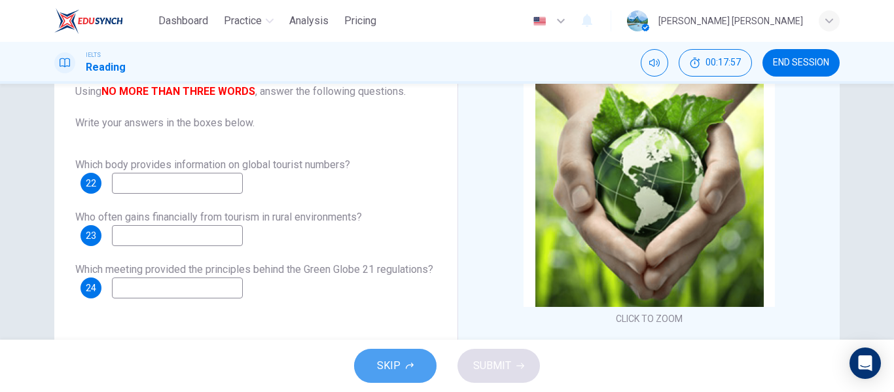
click at [388, 376] on button "SKIP" at bounding box center [395, 366] width 83 height 34
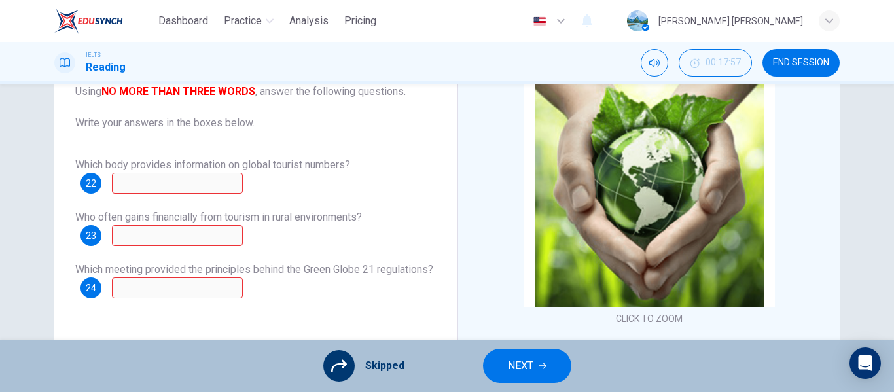
click at [521, 378] on button "NEXT" at bounding box center [527, 366] width 88 height 34
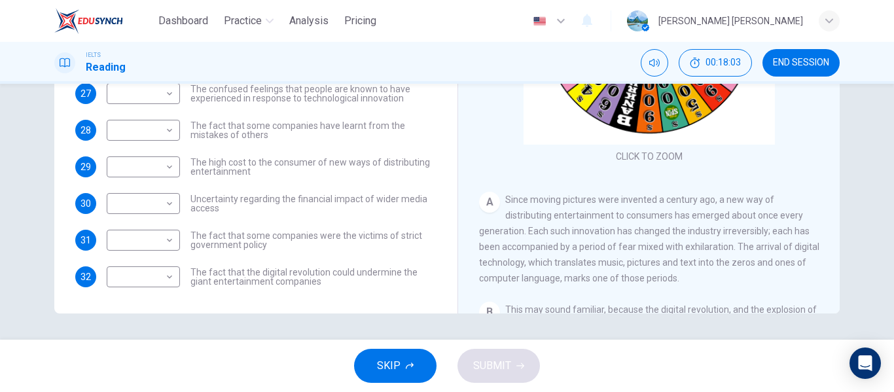
scroll to position [251, 0]
click at [171, 278] on body "Dashboard Practice Analysis Pricing English en ​ mariyam nadiya IELTS Reading 0…" at bounding box center [447, 196] width 894 height 392
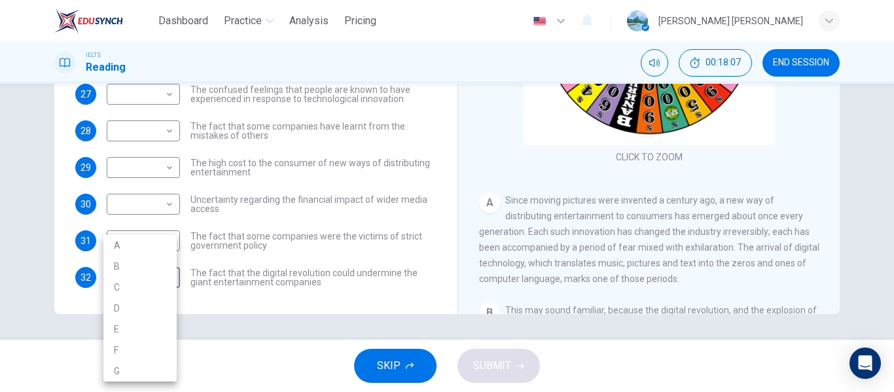
click at [35, 227] on div at bounding box center [447, 196] width 894 height 392
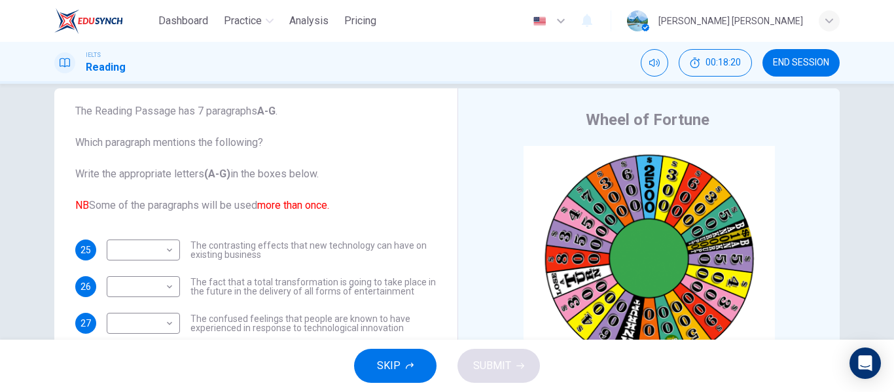
scroll to position [21, 0]
click at [830, 69] on button "END SESSION" at bounding box center [801, 63] width 77 height 28
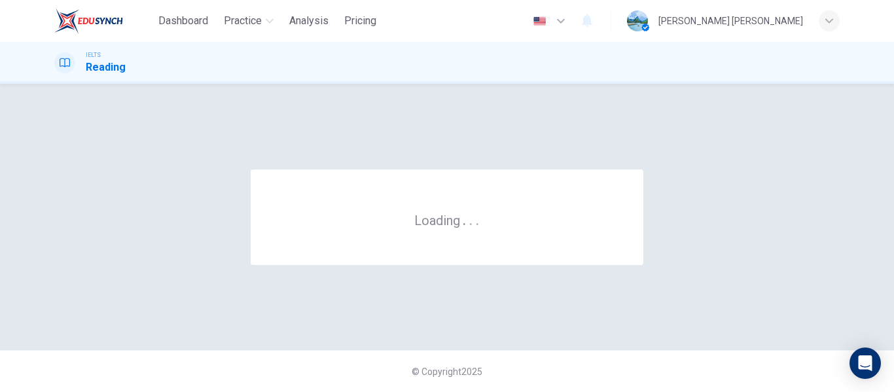
scroll to position [0, 0]
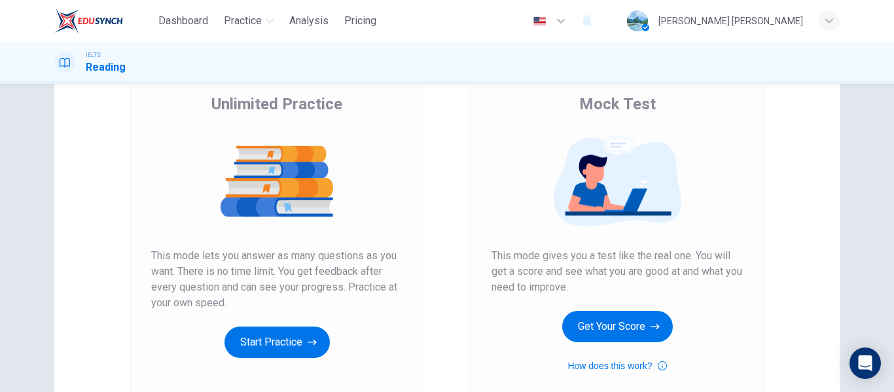
scroll to position [192, 0]
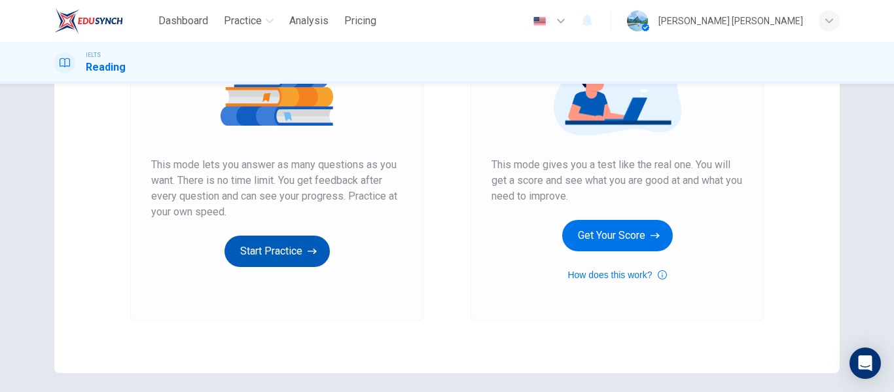
click at [272, 253] on button "Start Practice" at bounding box center [277, 251] width 105 height 31
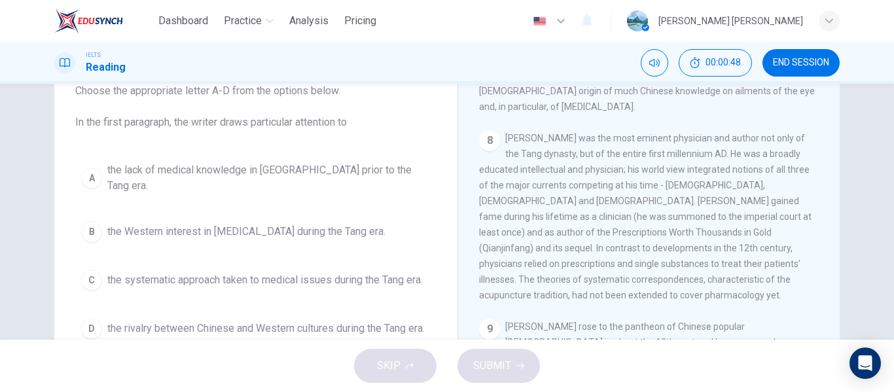
scroll to position [1345, 0]
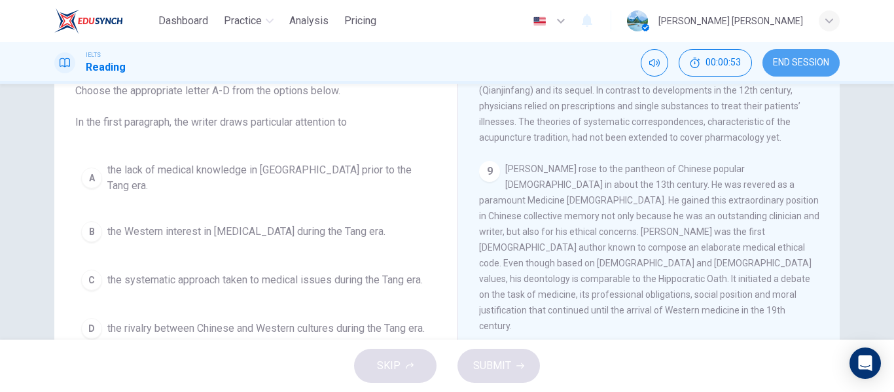
click at [821, 61] on span "END SESSION" at bounding box center [801, 63] width 56 height 10
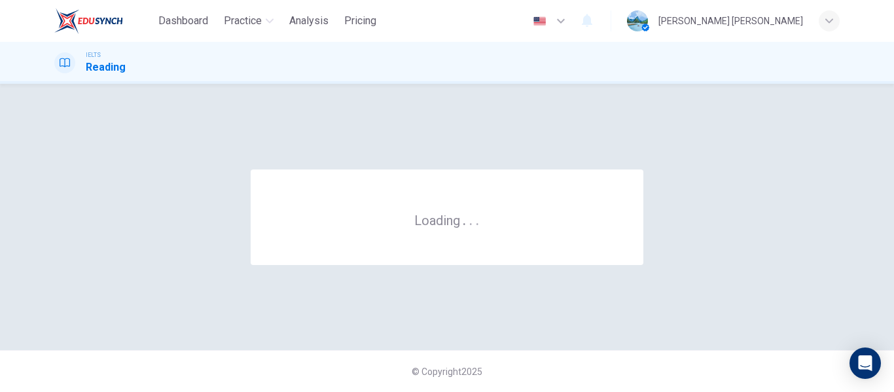
scroll to position [0, 0]
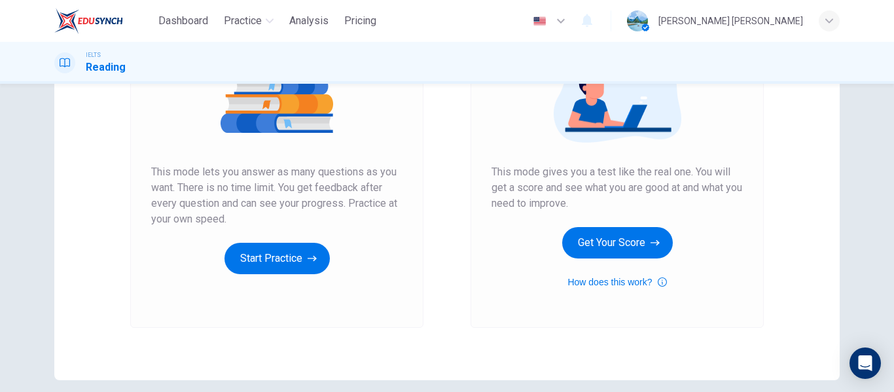
scroll to position [186, 0]
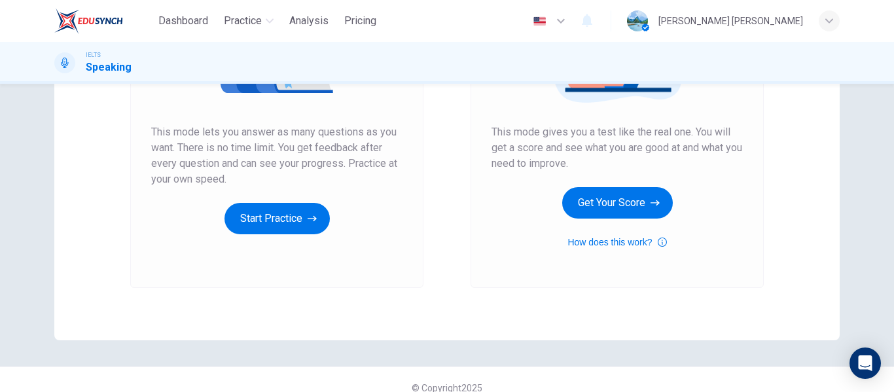
scroll to position [241, 0]
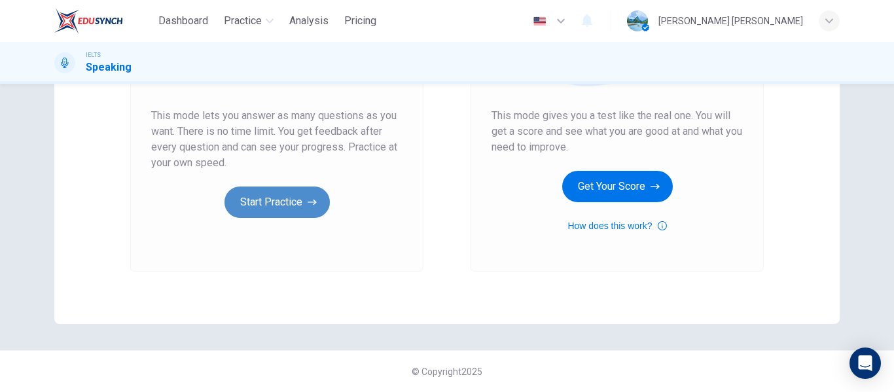
click at [285, 191] on button "Start Practice" at bounding box center [277, 202] width 105 height 31
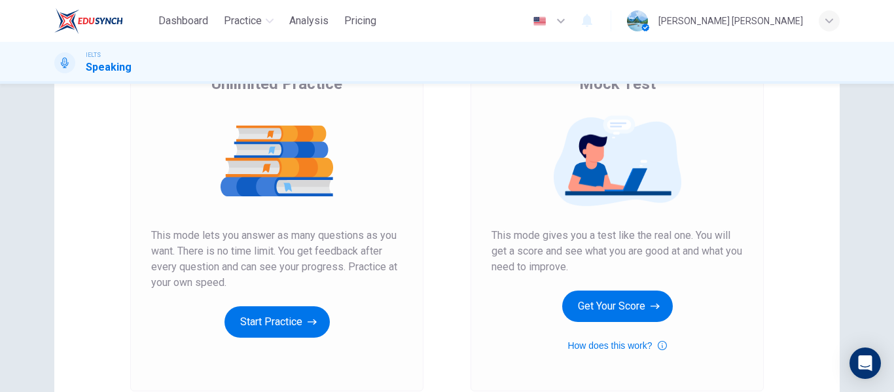
scroll to position [241, 0]
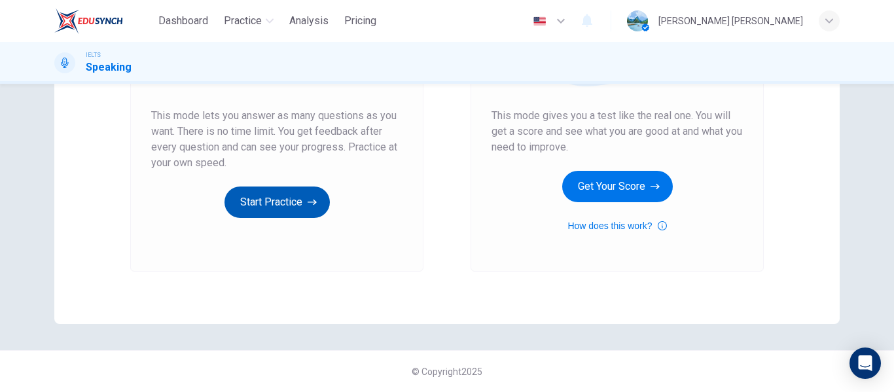
click at [271, 210] on button "Start Practice" at bounding box center [277, 202] width 105 height 31
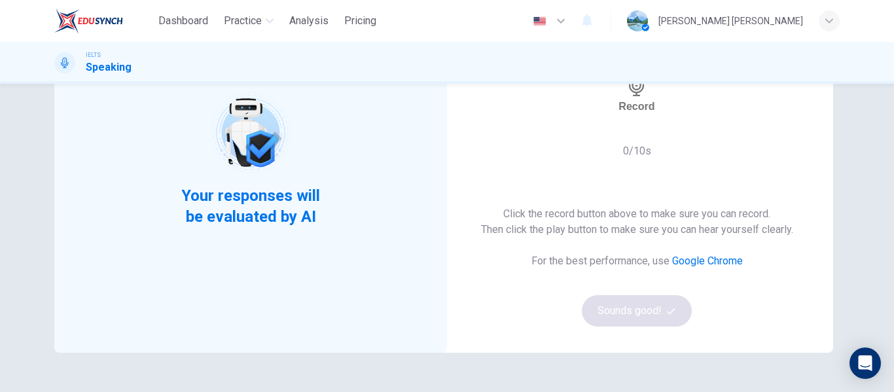
scroll to position [145, 0]
click at [642, 112] on div "Record" at bounding box center [637, 93] width 36 height 37
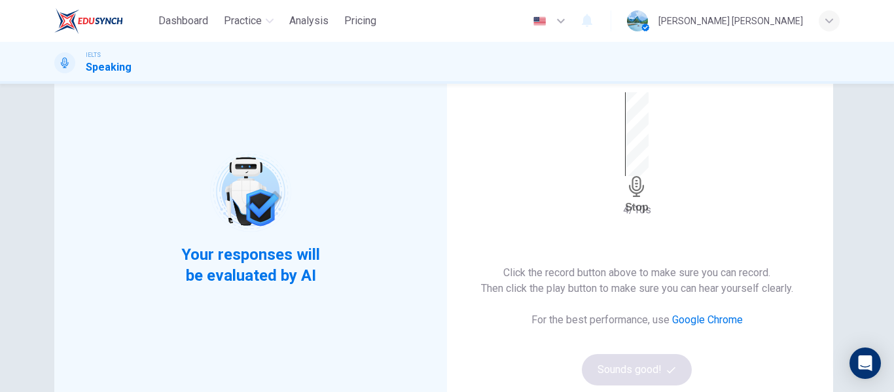
scroll to position [218, 0]
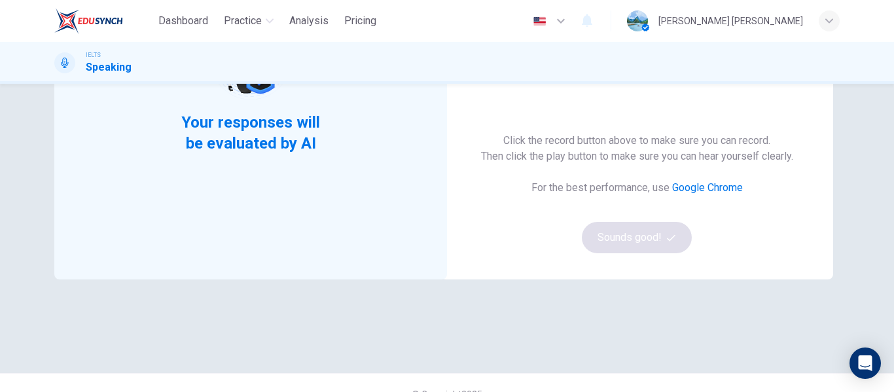
click at [657, 236] on div "Click the record button above to make sure you can record. Then click the play …" at bounding box center [637, 193] width 312 height 120
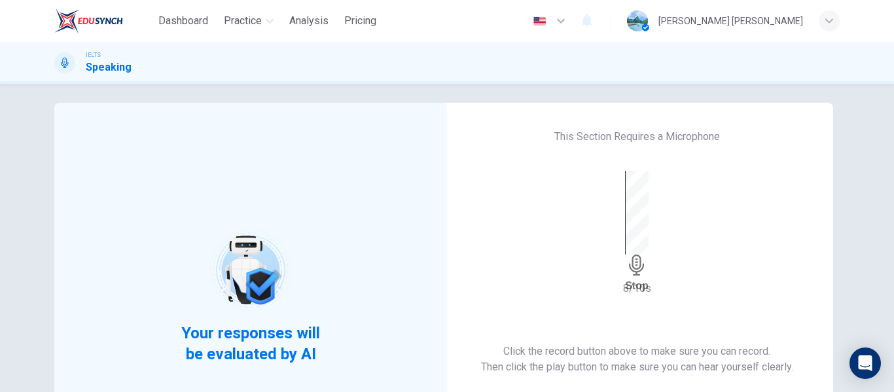
scroll to position [0, 0]
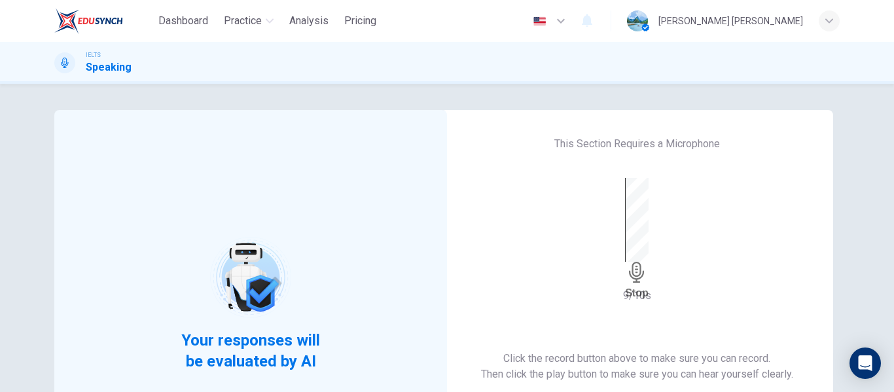
click at [640, 259] on div "Stop" at bounding box center [637, 238] width 24 height 121
click at [675, 272] on div "button" at bounding box center [675, 271] width 0 height 10
click at [646, 239] on div "Record" at bounding box center [634, 238] width 36 height 37
click at [593, 24] on icon "button" at bounding box center [587, 20] width 10 height 13
click at [648, 26] on div at bounding box center [447, 196] width 894 height 392
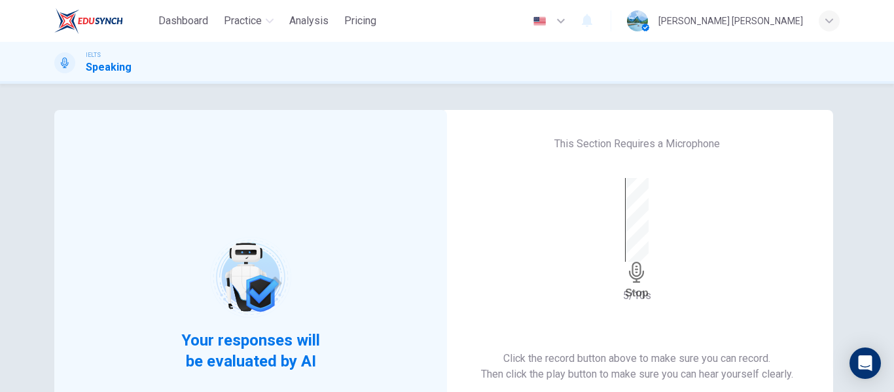
click at [827, 21] on icon "button" at bounding box center [830, 21] width 8 height 8
click at [862, 204] on div at bounding box center [447, 196] width 894 height 392
click at [867, 363] on icon "Open Intercom Messenger" at bounding box center [865, 363] width 15 height 17
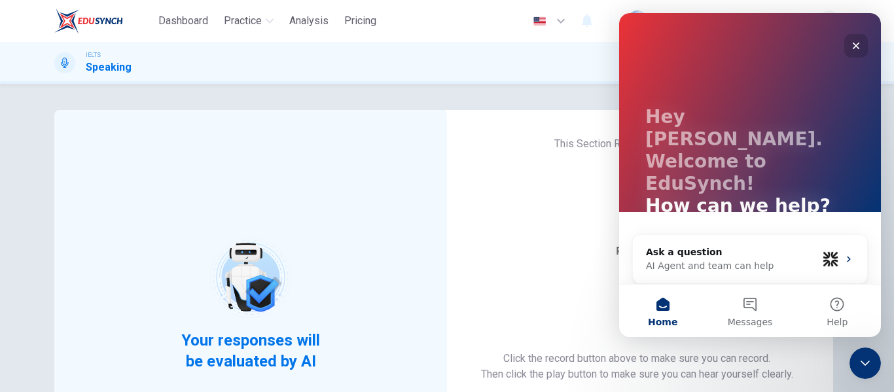
click at [859, 52] on div "Close" at bounding box center [857, 46] width 24 height 24
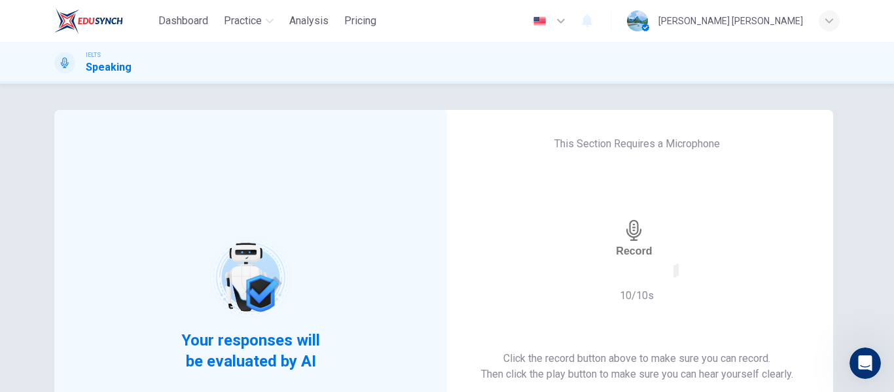
click at [64, 63] on icon at bounding box center [65, 63] width 10 height 10
click at [71, 64] on div at bounding box center [64, 62] width 21 height 21
click at [675, 274] on icon "button" at bounding box center [675, 274] width 0 height 0
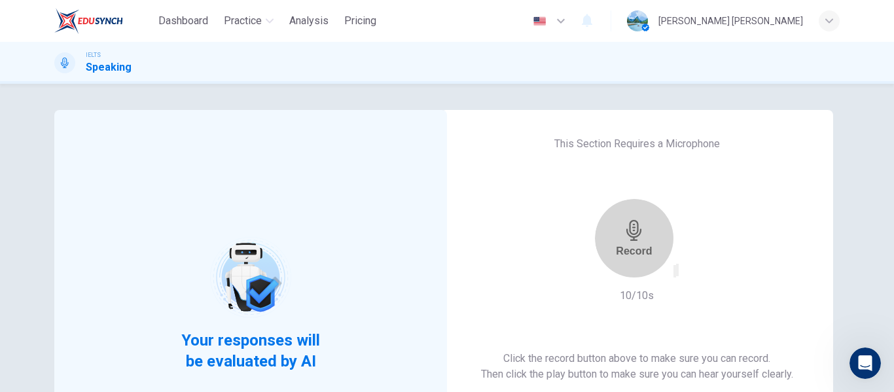
click at [647, 257] on div "Record" at bounding box center [634, 238] width 36 height 37
click at [647, 258] on div "Stop" at bounding box center [637, 238] width 24 height 121
click at [647, 257] on div "Record" at bounding box center [634, 238] width 36 height 37
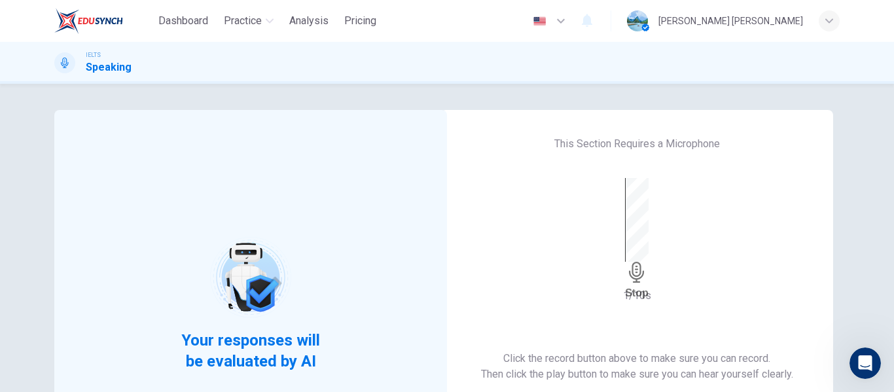
click at [62, 62] on icon at bounding box center [65, 63] width 10 height 10
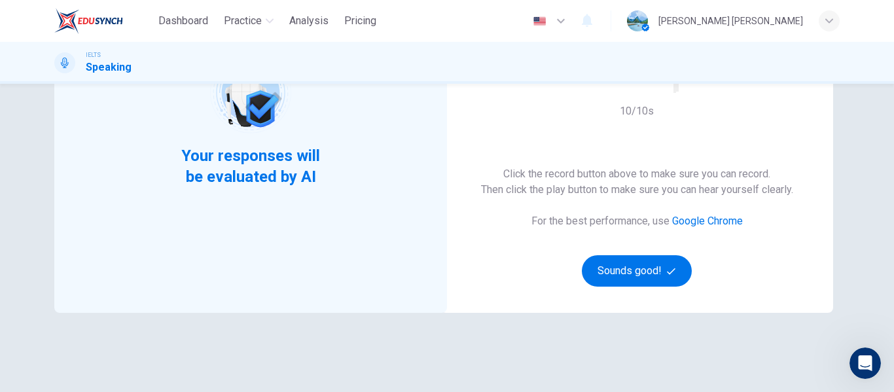
scroll to position [192, 0]
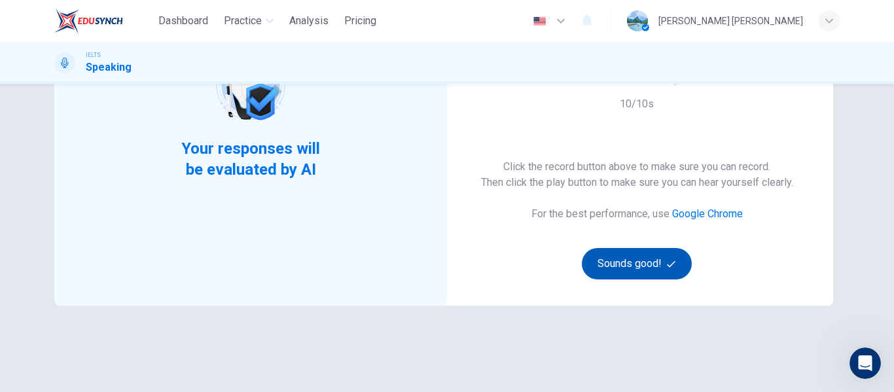
click at [663, 262] on button "Sounds good!" at bounding box center [637, 263] width 110 height 31
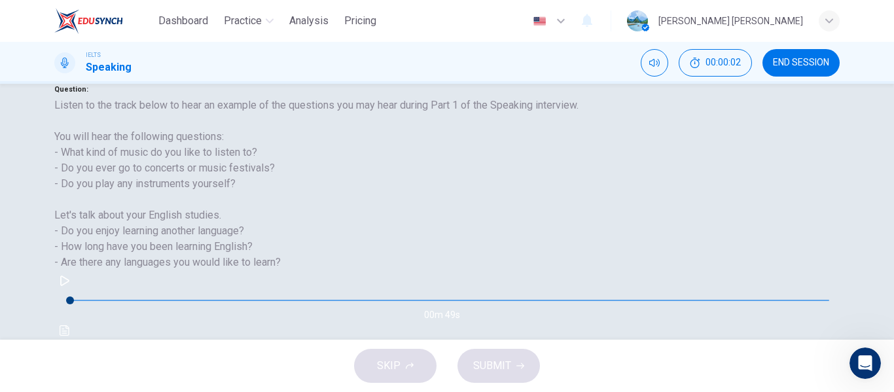
scroll to position [187, 0]
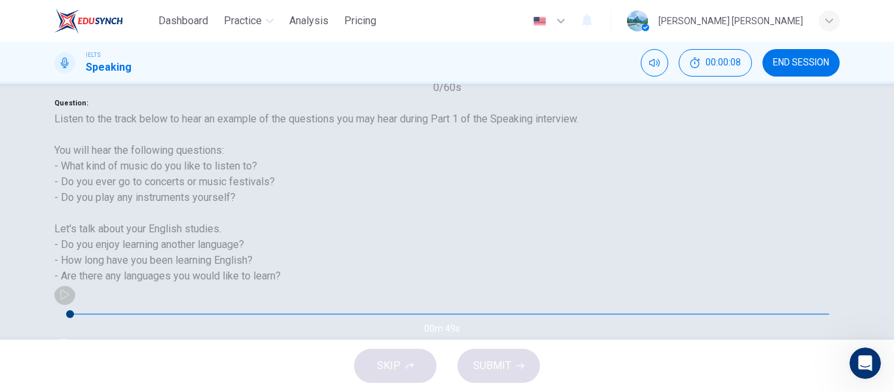
click at [70, 300] on icon "button" at bounding box center [65, 294] width 10 height 10
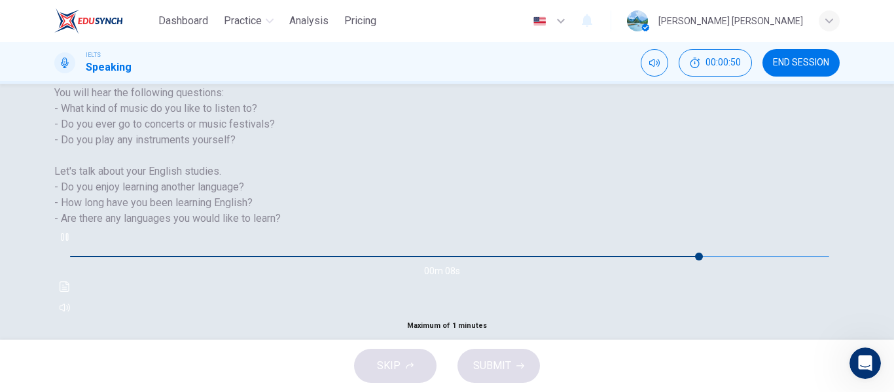
scroll to position [251, 0]
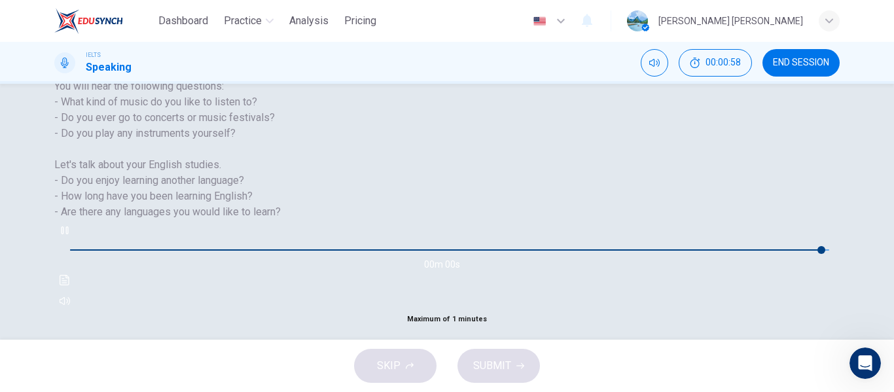
type input "0"
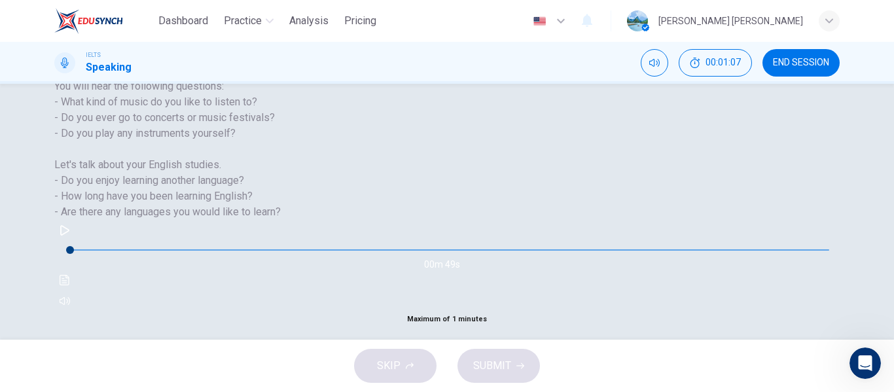
click at [399, 365] on div "SKIP SUBMIT" at bounding box center [447, 366] width 894 height 52
click at [70, 275] on icon "Click to see the audio transcription" at bounding box center [65, 280] width 10 height 10
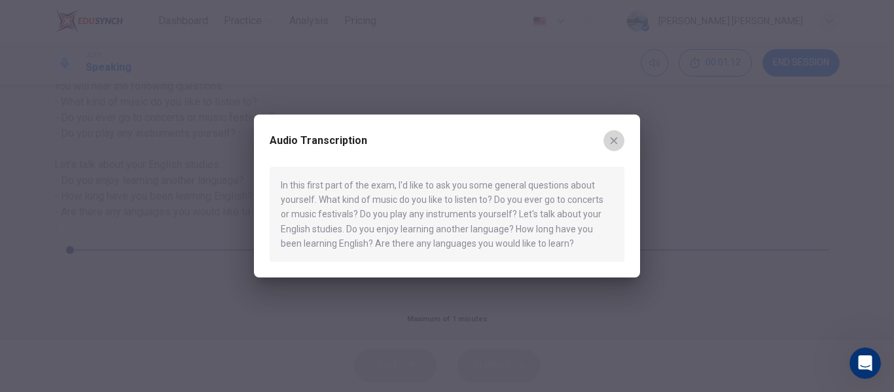
click at [612, 144] on icon "button" at bounding box center [614, 141] width 10 height 10
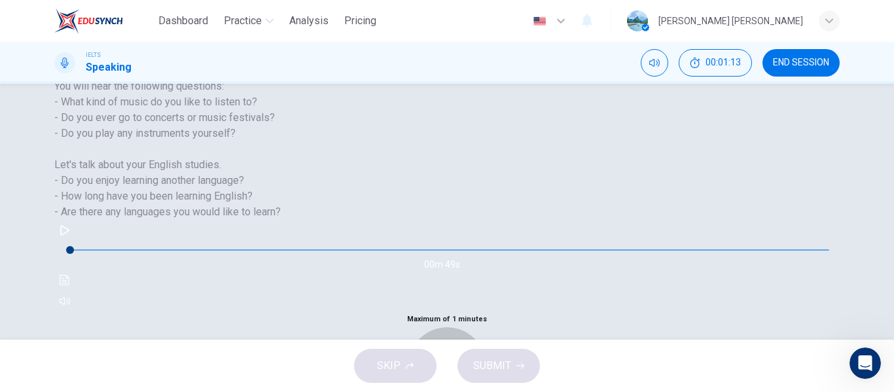
click at [465, 348] on div "Record" at bounding box center [447, 366] width 36 height 37
click at [459, 306] on div "Stop" at bounding box center [447, 366] width 24 height 121
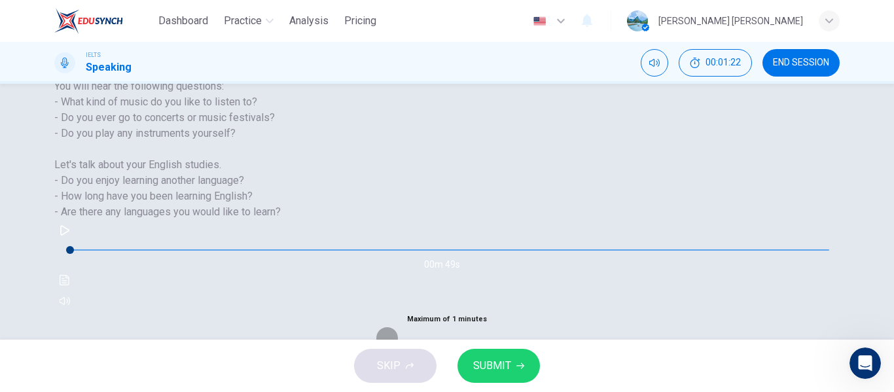
click at [773, 73] on button "END SESSION" at bounding box center [801, 63] width 77 height 28
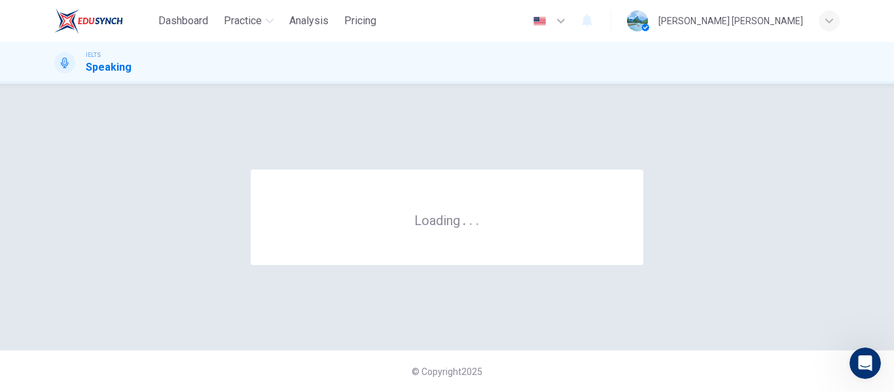
scroll to position [0, 0]
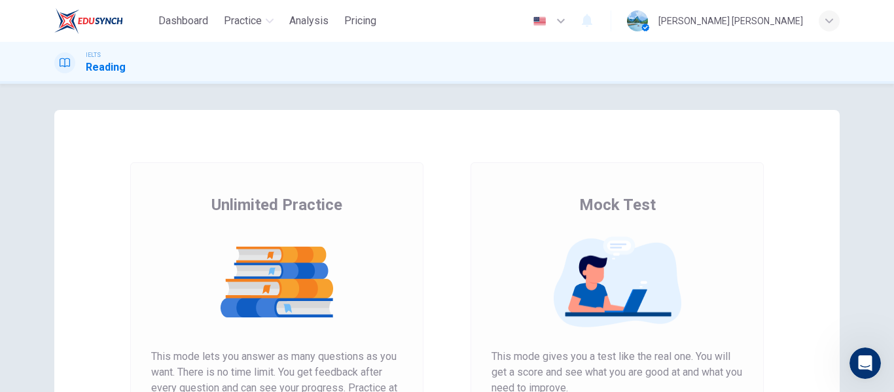
scroll to position [241, 0]
